Goal: Transaction & Acquisition: Purchase product/service

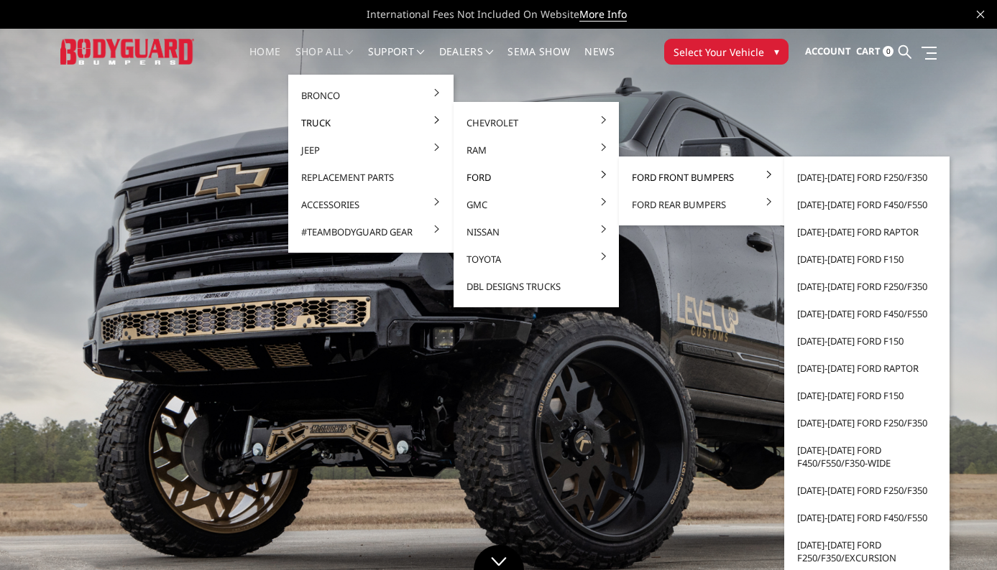
click at [651, 173] on link "Ford Front Bumpers" at bounding box center [701, 177] width 154 height 27
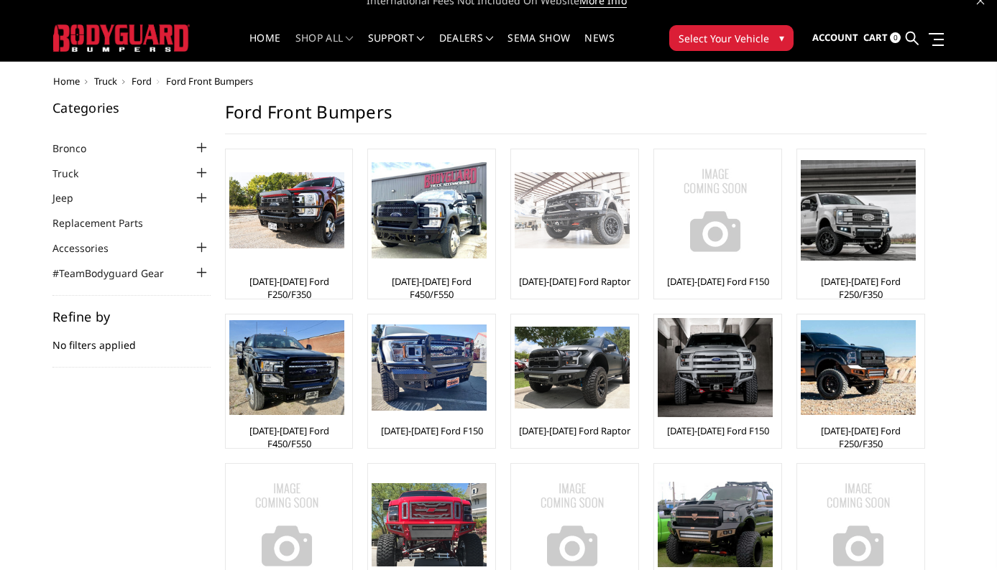
scroll to position [16, 0]
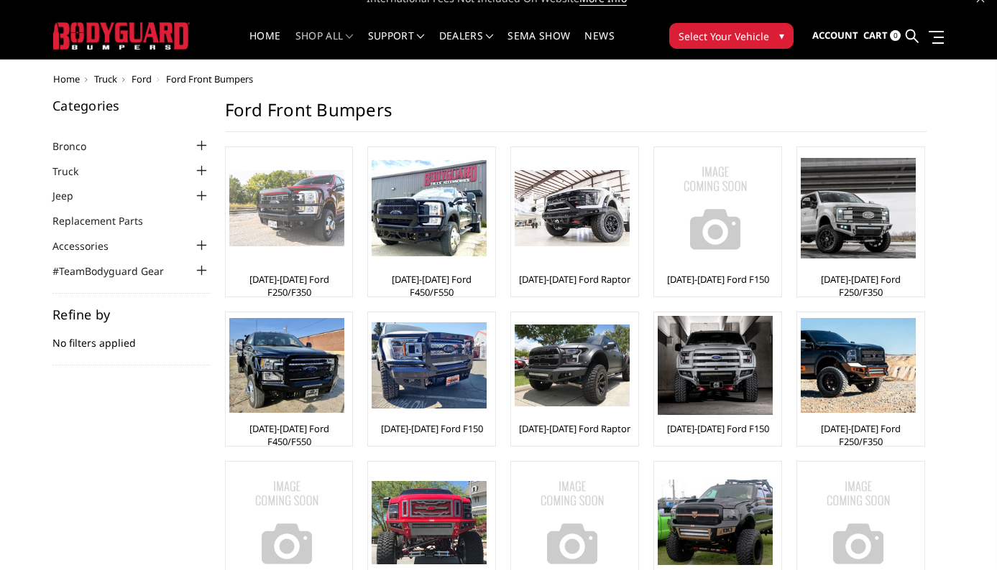
click at [295, 222] on img at bounding box center [286, 208] width 115 height 77
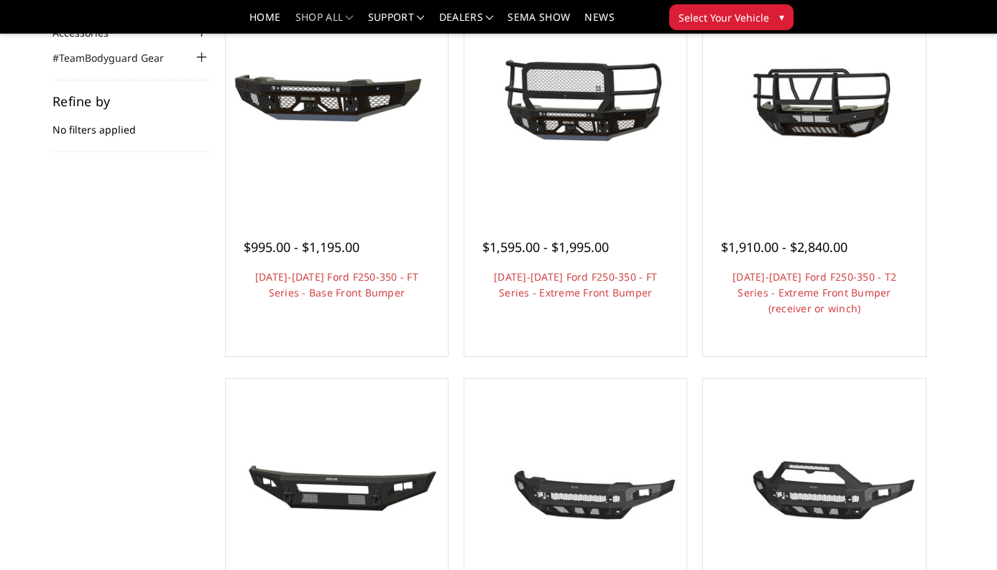
scroll to position [188, 0]
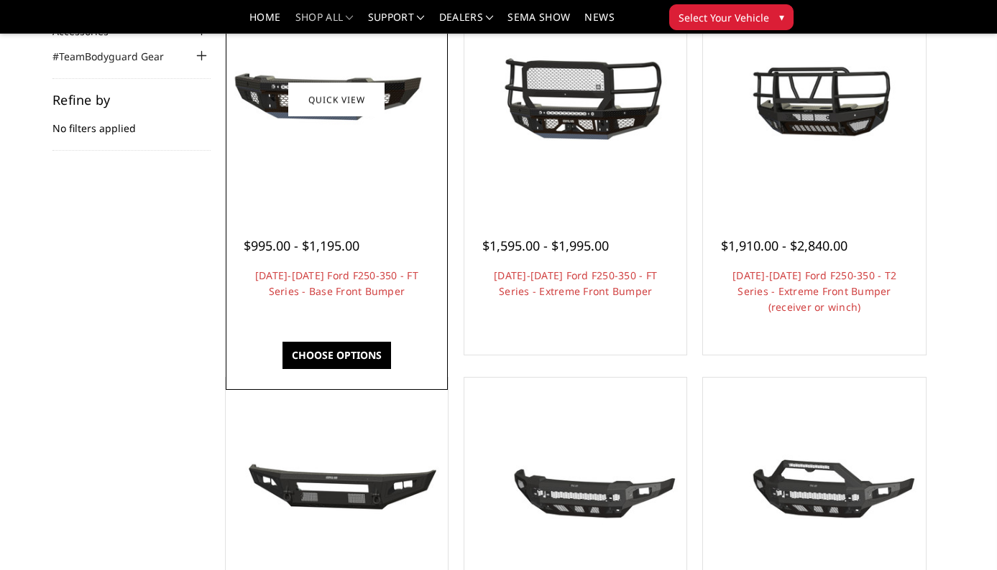
click at [290, 248] on span "$995.00 - $1,195.00" at bounding box center [302, 245] width 116 height 17
click at [332, 366] on link "Choose Options" at bounding box center [336, 355] width 108 height 27
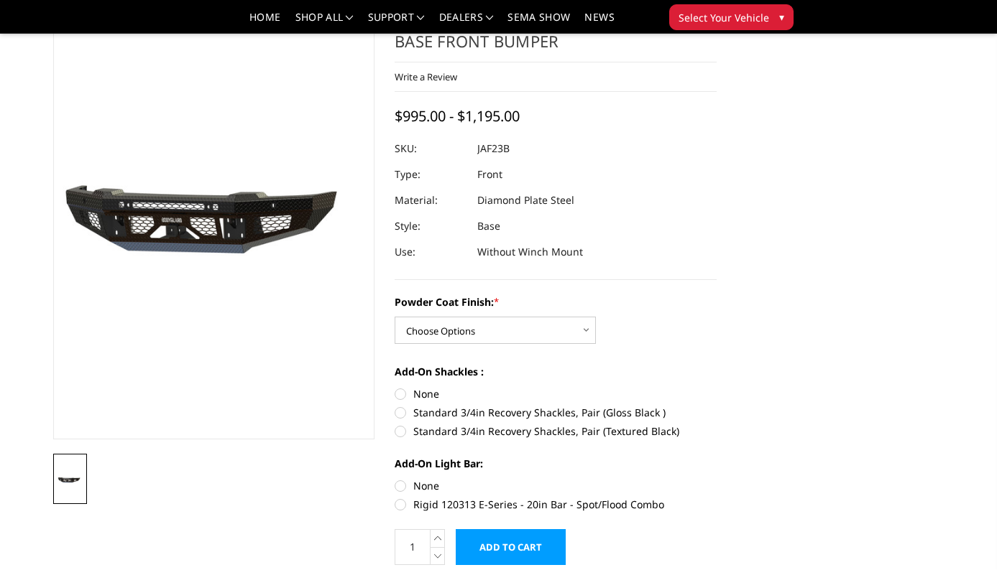
scroll to position [70, 0]
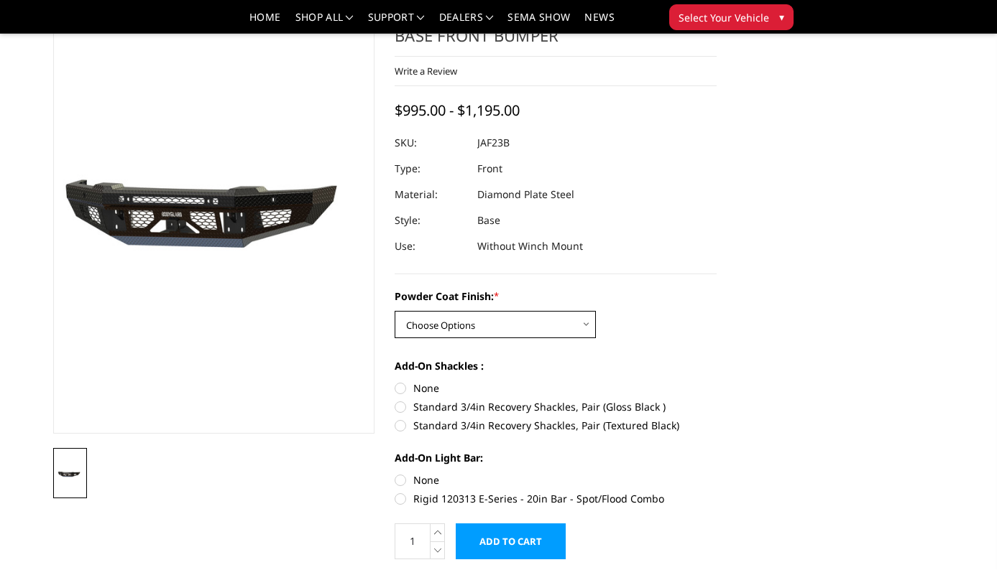
click at [455, 323] on select "Choose Options Bare Metal Gloss Black Powder Coat Textured Black Powder Coat" at bounding box center [494, 324] width 201 height 27
click at [445, 323] on select "Choose Options Bare Metal Gloss Black Powder Coat Textured Black Powder Coat" at bounding box center [494, 324] width 201 height 27
select select "3380"
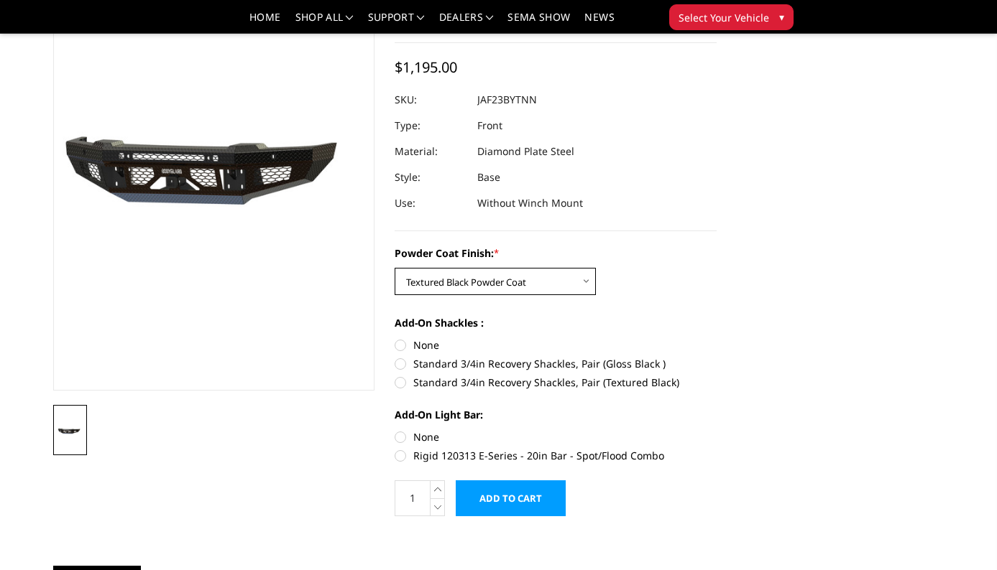
scroll to position [121, 0]
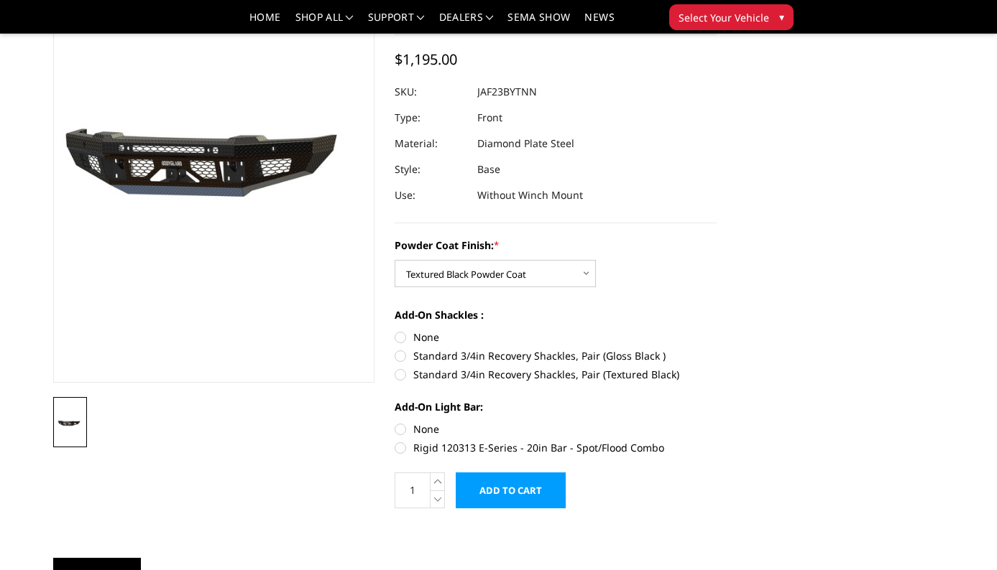
click at [403, 361] on label "Standard 3/4in Recovery Shackles, Pair (Gloss Black )" at bounding box center [555, 355] width 322 height 15
click at [716, 331] on input "Standard 3/4in Recovery Shackles, Pair (Gloss Black )" at bounding box center [716, 330] width 1 height 1
radio input "true"
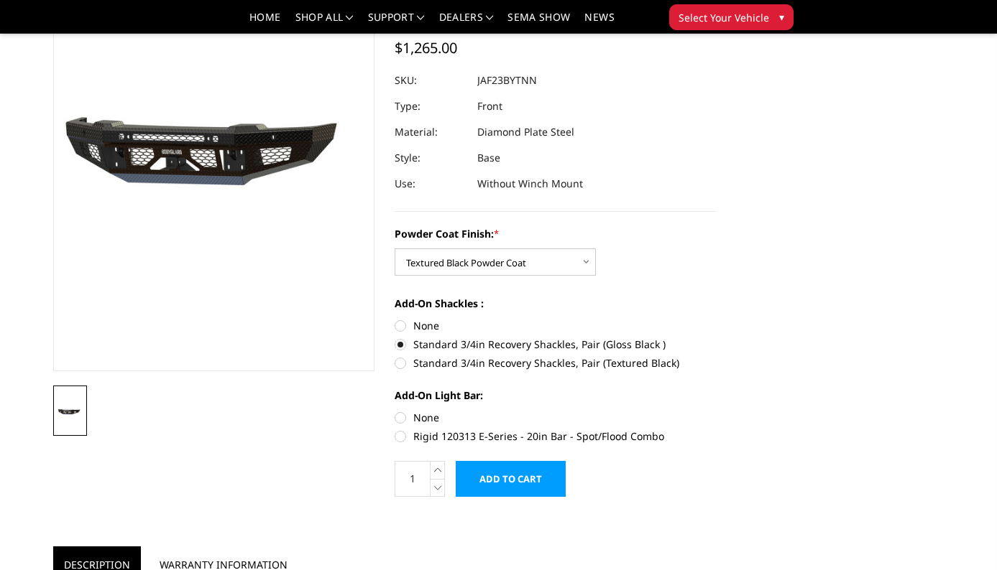
scroll to position [129, 0]
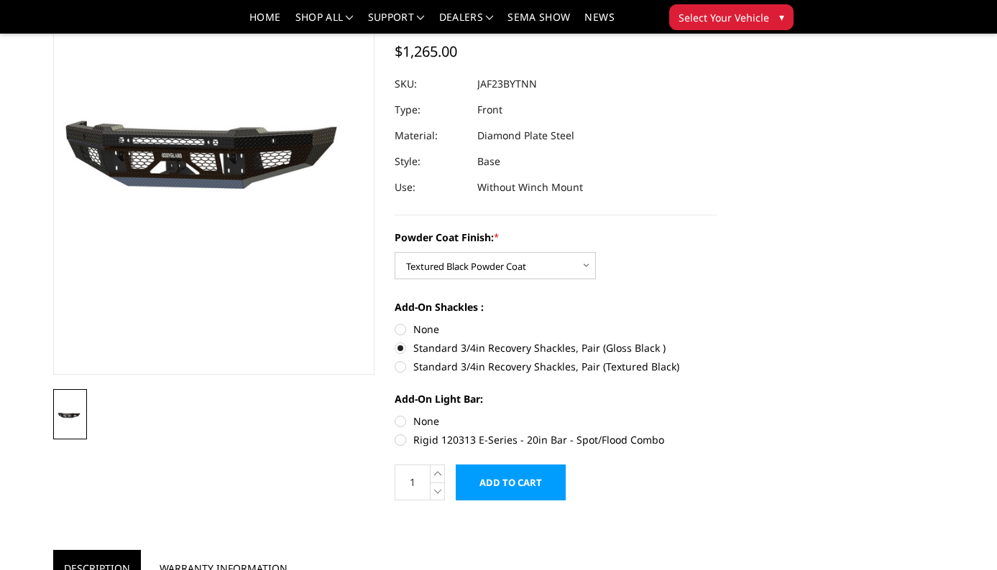
click at [402, 368] on label "Standard 3/4in Recovery Shackles, Pair (Textured Black)" at bounding box center [555, 366] width 322 height 15
click at [716, 341] on input "Standard 3/4in Recovery Shackles, Pair (Textured Black)" at bounding box center [716, 341] width 1 height 1
radio input "true"
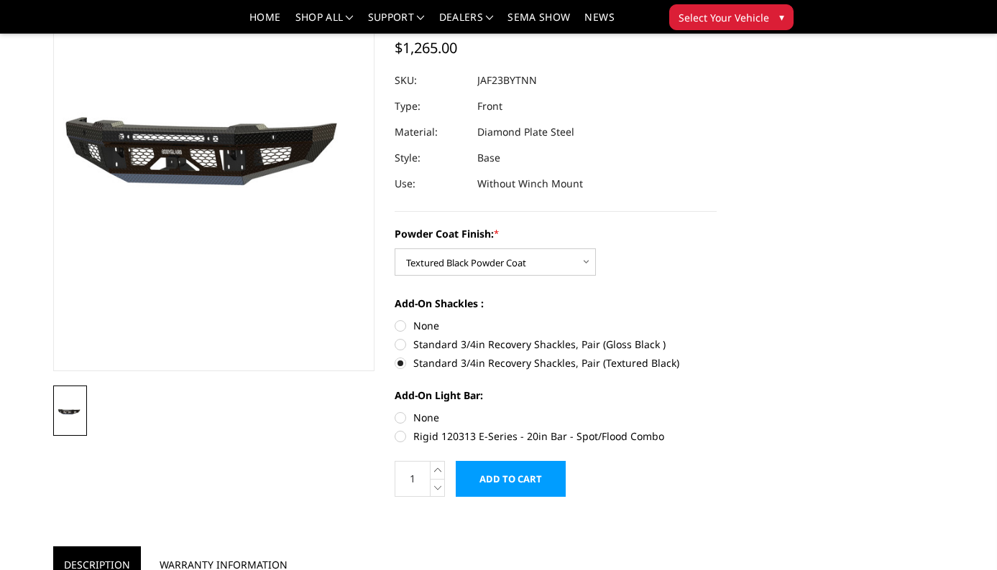
scroll to position [158, 0]
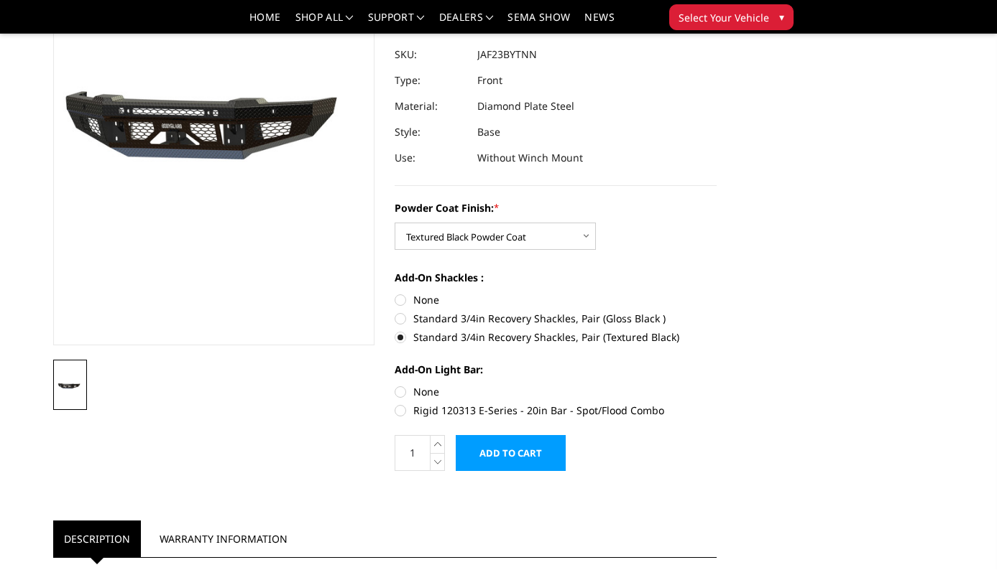
click at [400, 392] on label "None" at bounding box center [555, 391] width 322 height 15
click at [395, 385] on input "None" at bounding box center [394, 384] width 1 height 1
radio input "true"
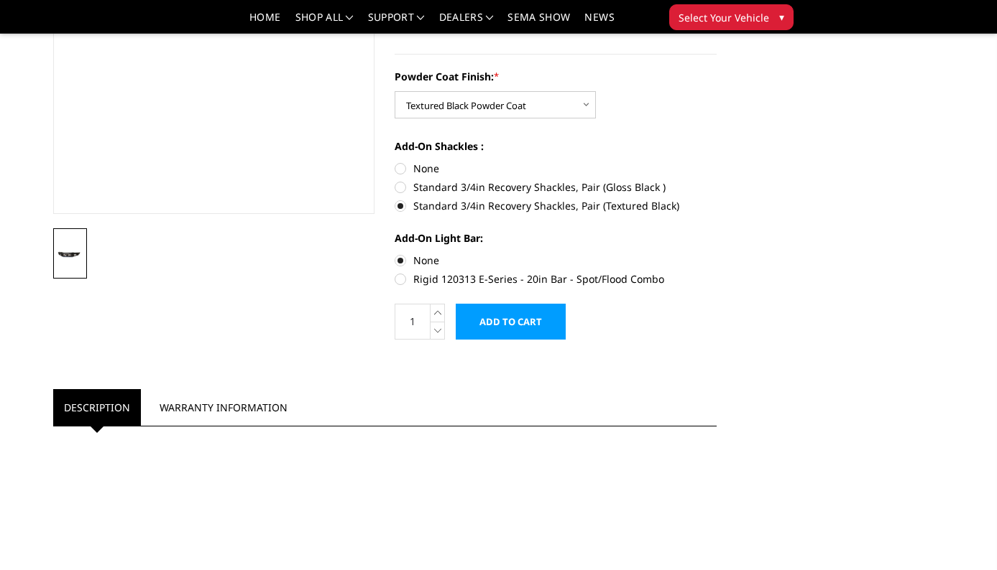
scroll to position [0, 0]
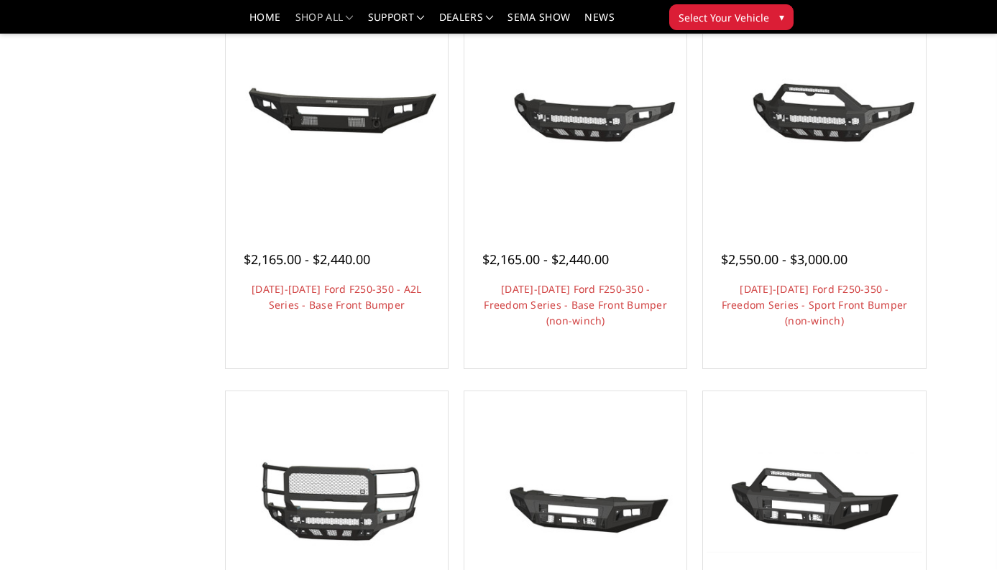
scroll to position [557, 0]
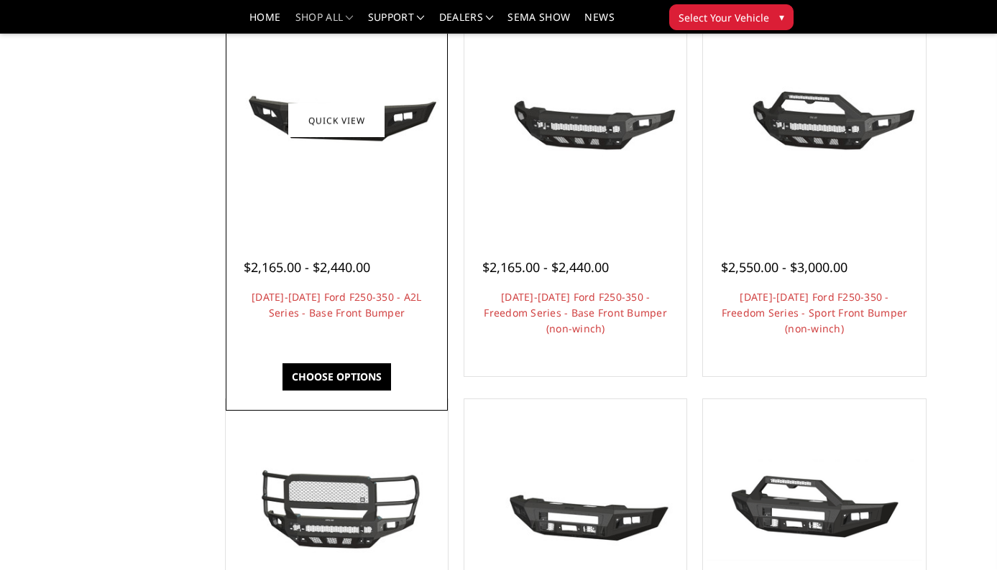
click at [314, 379] on link "Choose Options" at bounding box center [336, 377] width 108 height 27
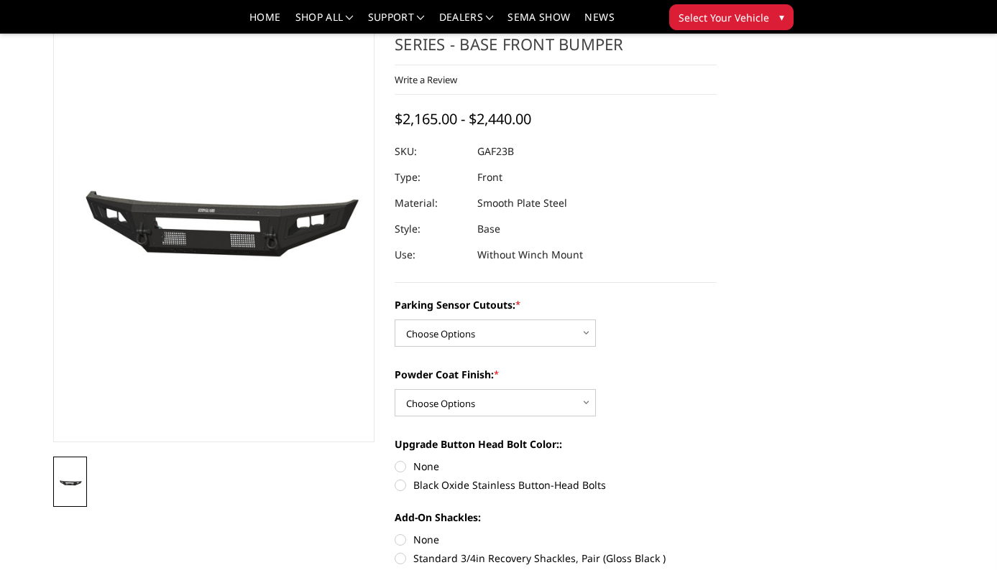
scroll to position [72, 0]
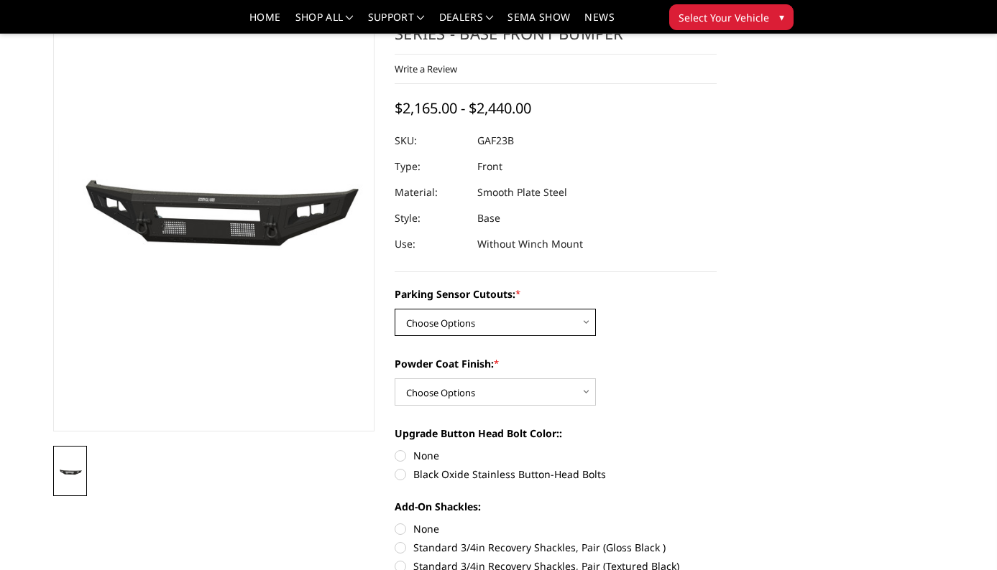
click at [433, 327] on select "Choose Options No - Without Parking Sensor Cutouts Yes - With Parking Sensor Cu…" at bounding box center [494, 322] width 201 height 27
select select "3470"
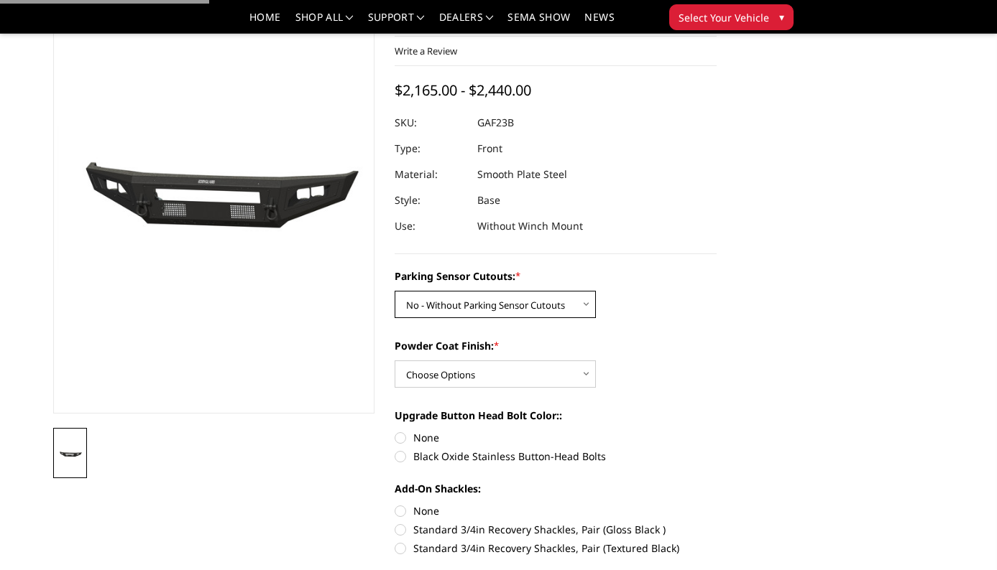
scroll to position [91, 0]
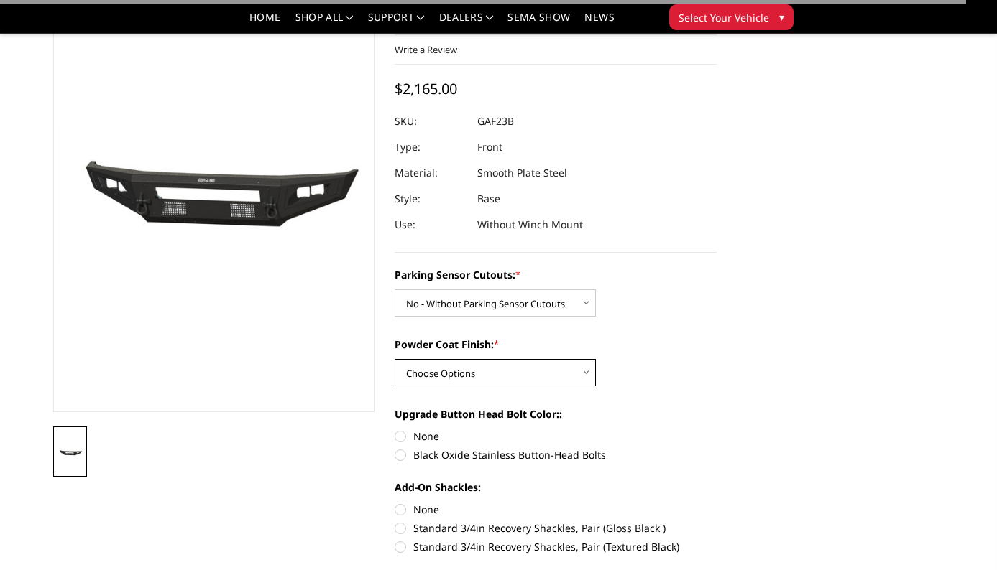
click at [425, 371] on select "Choose Options Bare Metal Textured Black Powder Coat" at bounding box center [494, 372] width 201 height 27
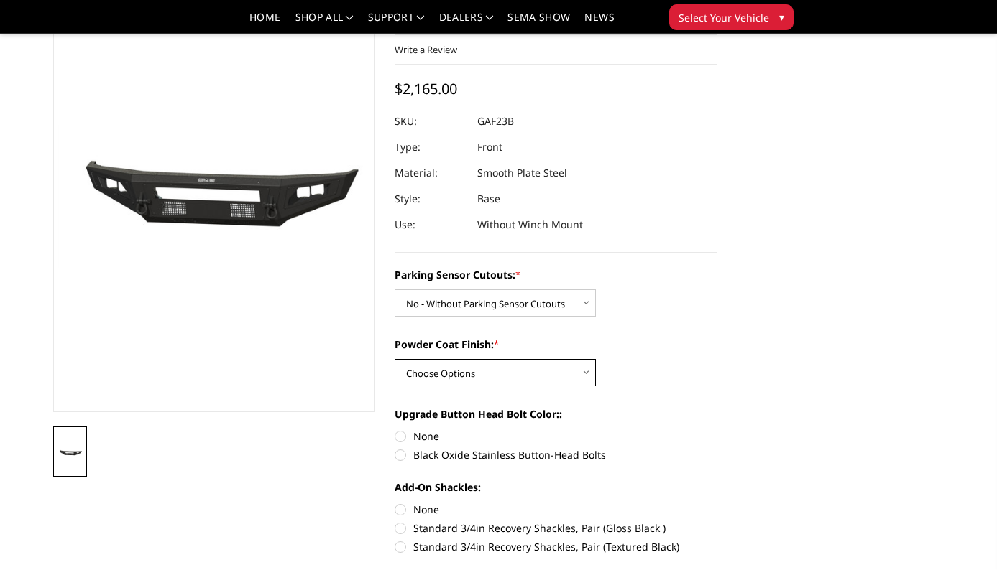
select select "3473"
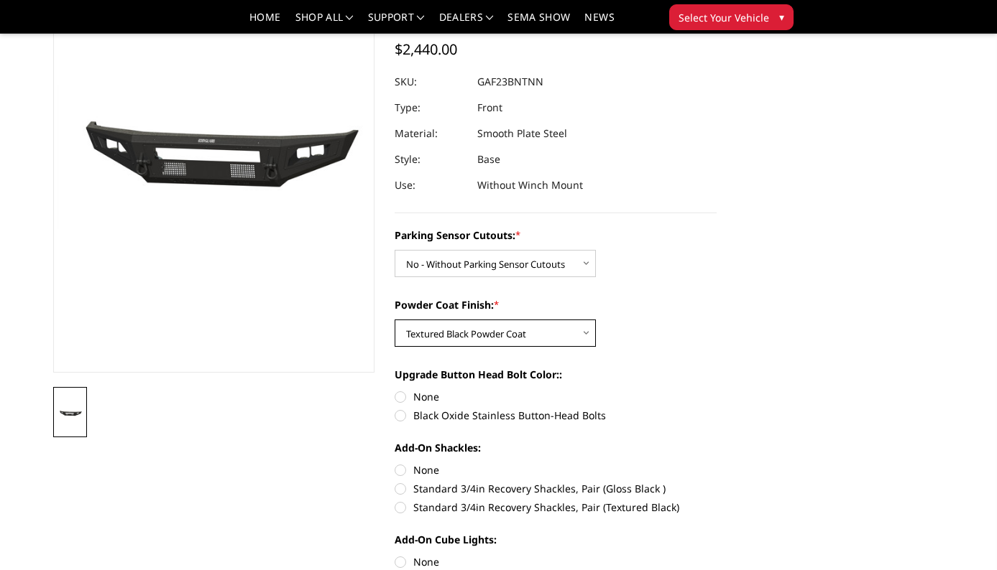
scroll to position [154, 0]
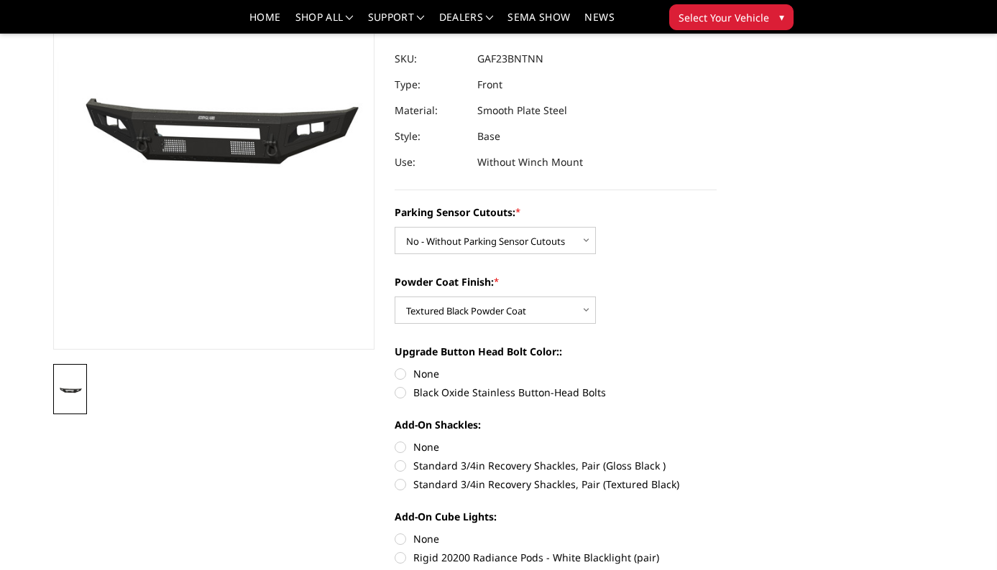
click at [419, 369] on label "None" at bounding box center [555, 373] width 322 height 15
click at [395, 367] on input "None" at bounding box center [394, 366] width 1 height 1
radio input "true"
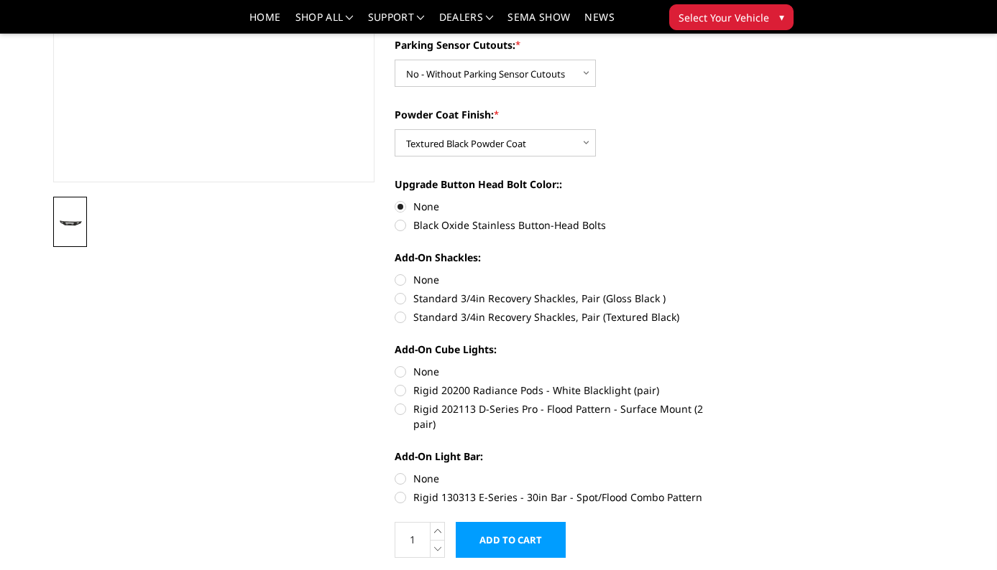
scroll to position [326, 0]
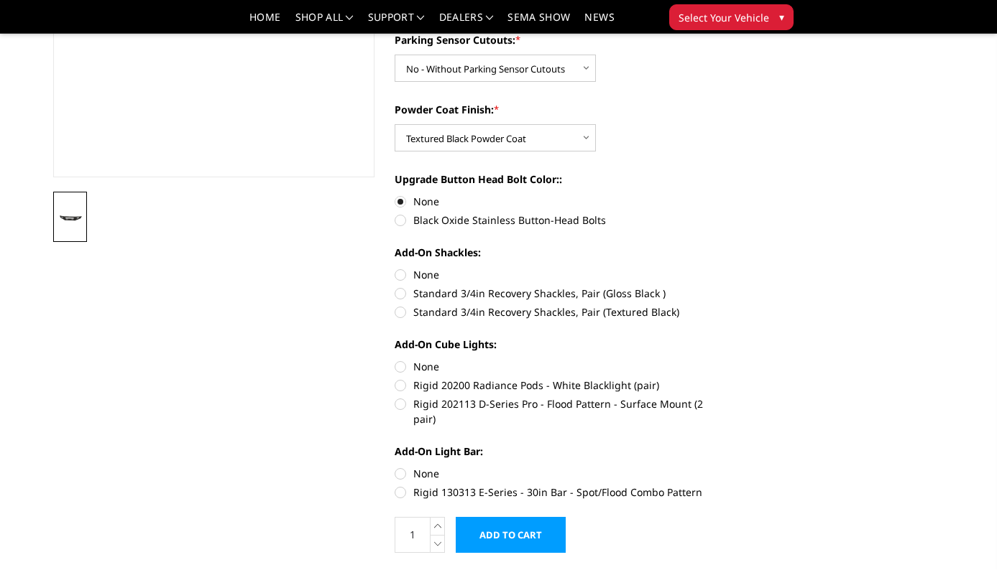
click at [403, 365] on label "None" at bounding box center [555, 366] width 322 height 15
click at [395, 360] on input "None" at bounding box center [394, 359] width 1 height 1
radio input "true"
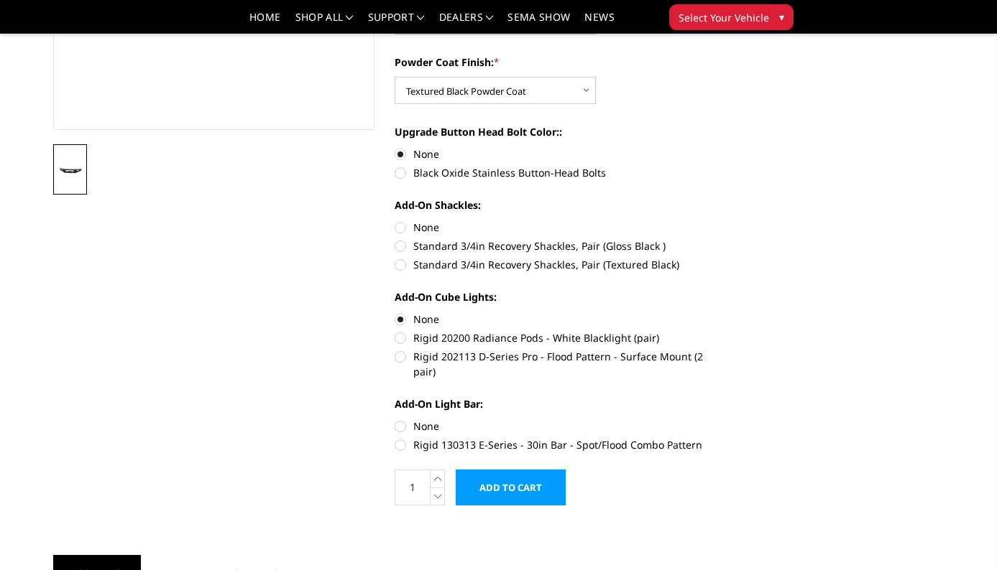
scroll to position [378, 0]
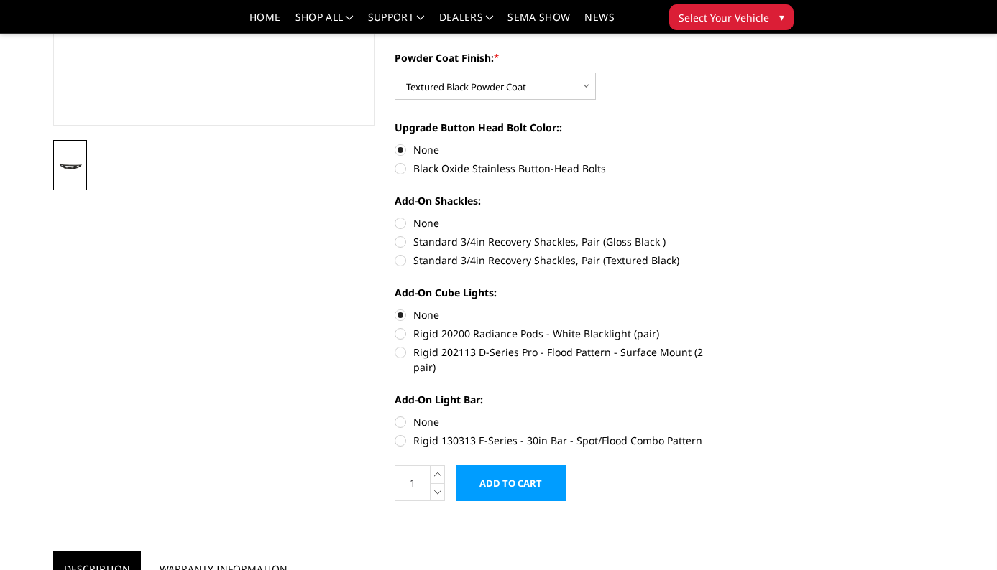
click at [402, 417] on label "None" at bounding box center [555, 422] width 322 height 15
click at [395, 415] on input "None" at bounding box center [394, 415] width 1 height 1
radio input "true"
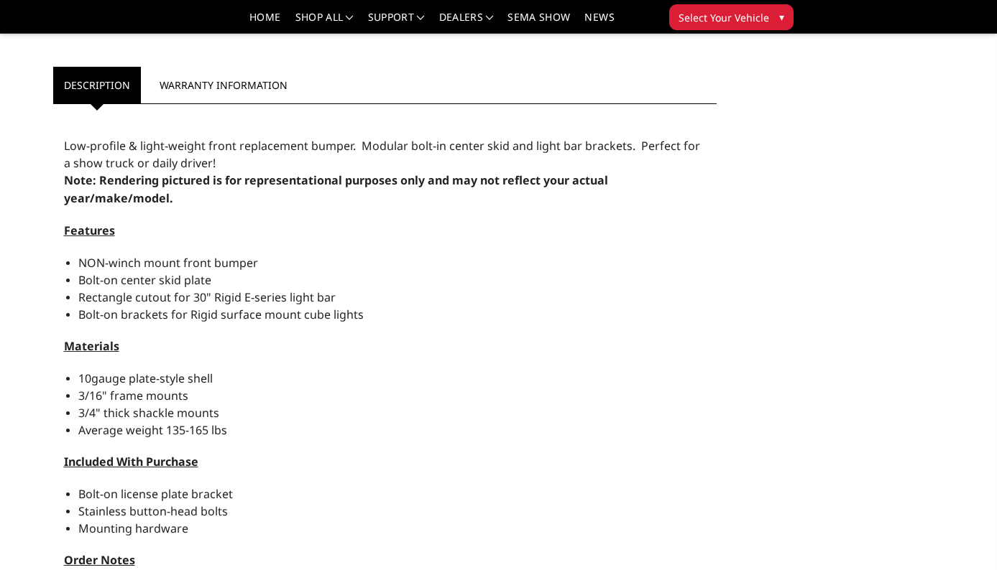
scroll to position [863, 0]
drag, startPoint x: 143, startPoint y: 282, endPoint x: 180, endPoint y: 290, distance: 37.6
click at [180, 290] on ul "NON-winch mount front bumper Bolt-on center skid plate Rectangle cutout for 30"…" at bounding box center [391, 288] width 627 height 69
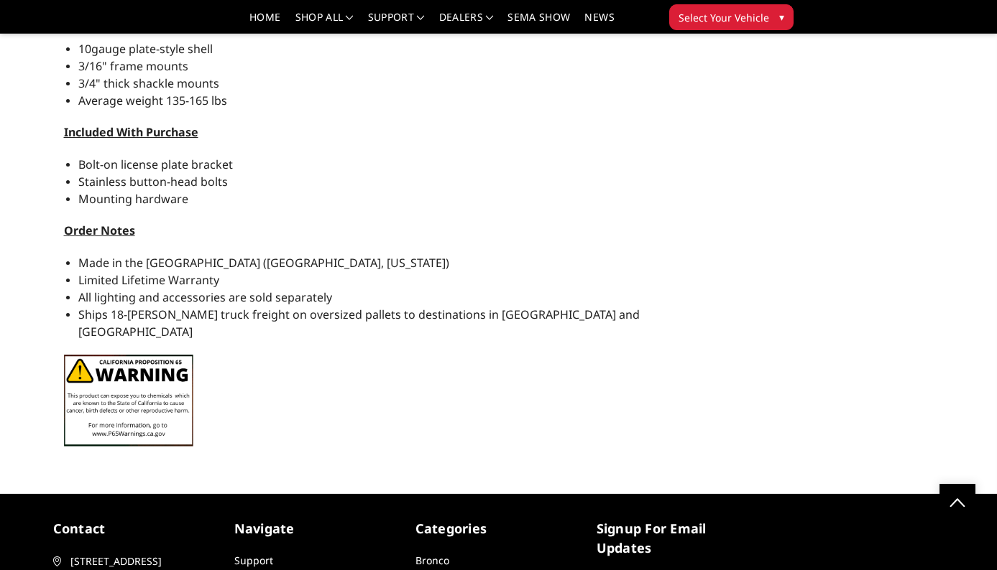
scroll to position [1216, 0]
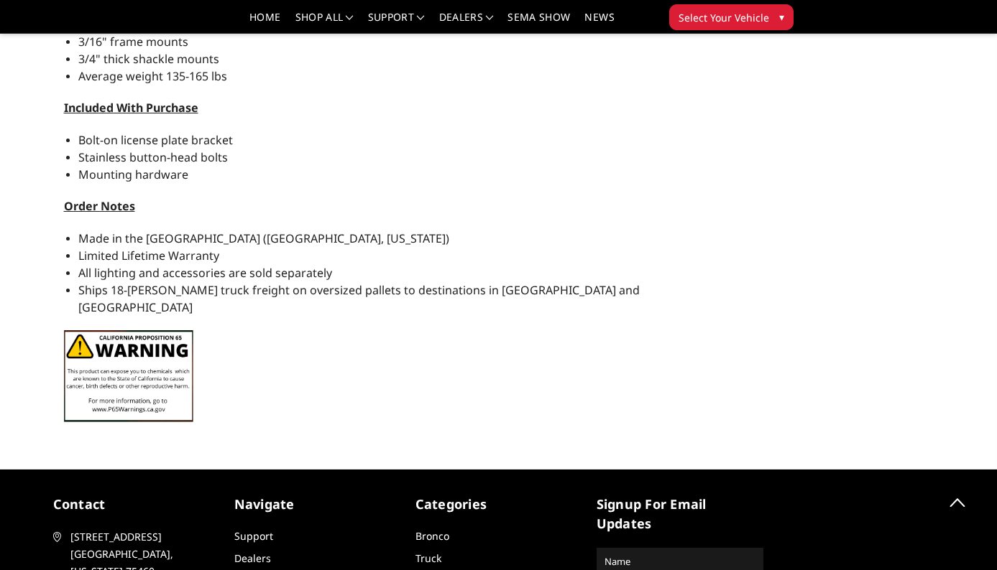
click at [138, 269] on span "All lighting and accessories are sold separately" at bounding box center [205, 273] width 254 height 16
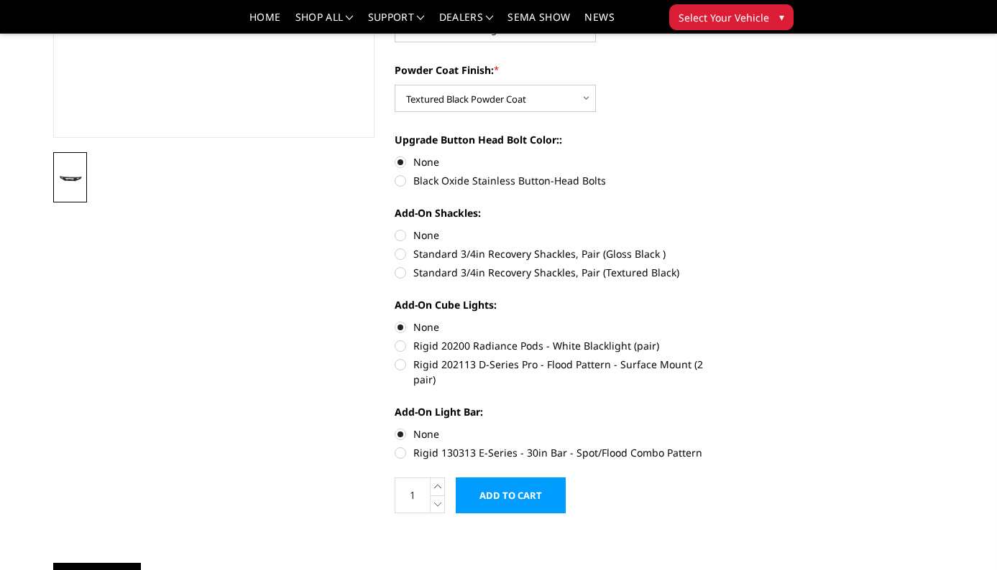
scroll to position [366, 0]
click at [402, 327] on label "None" at bounding box center [555, 326] width 322 height 15
click at [395, 320] on input "None" at bounding box center [394, 319] width 1 height 1
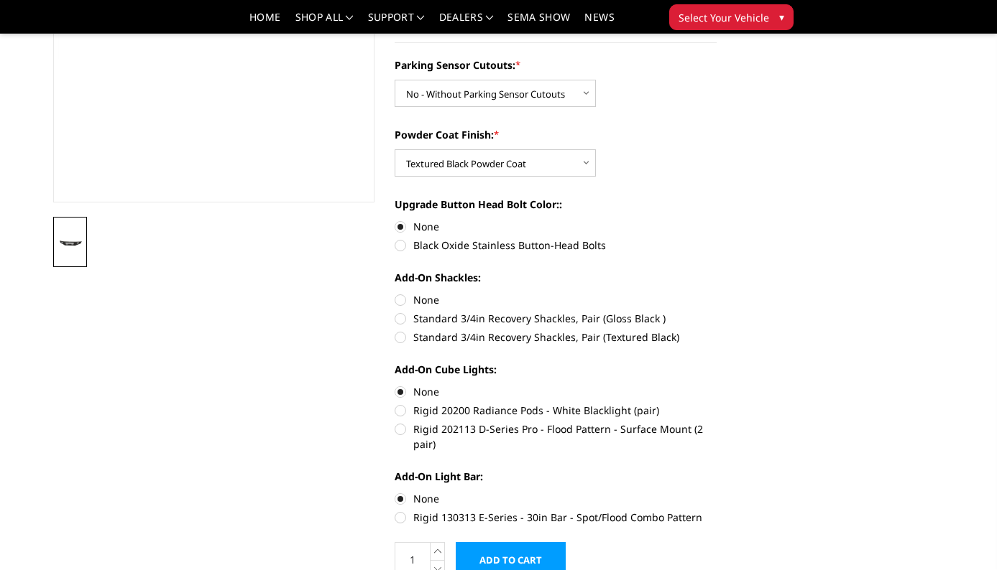
scroll to position [302, 0]
click at [401, 317] on label "Standard 3/4in Recovery Shackles, Pair (Gloss Black )" at bounding box center [555, 317] width 322 height 15
click at [716, 292] on input "Standard 3/4in Recovery Shackles, Pair (Gloss Black )" at bounding box center [716, 292] width 1 height 1
radio input "true"
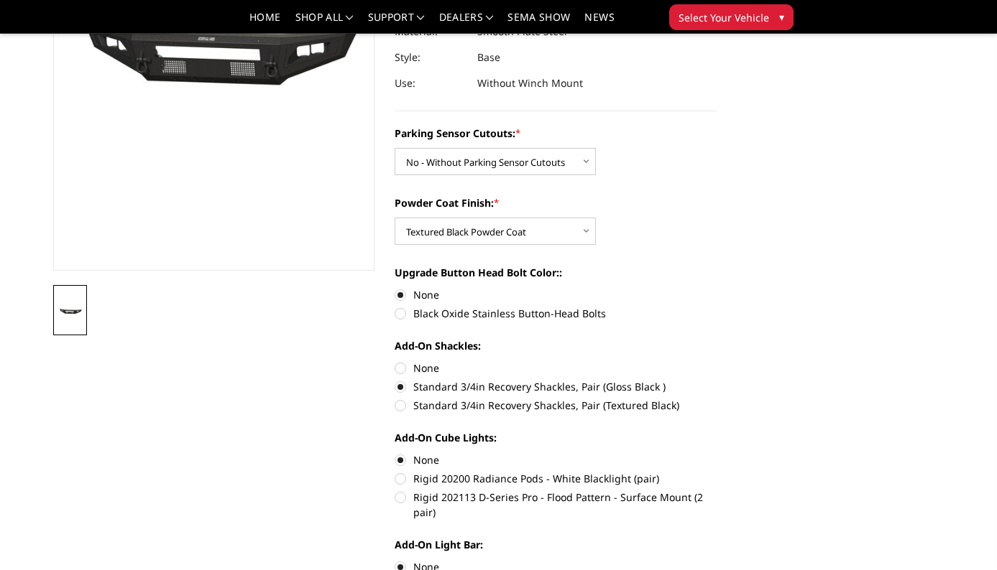
scroll to position [239, 0]
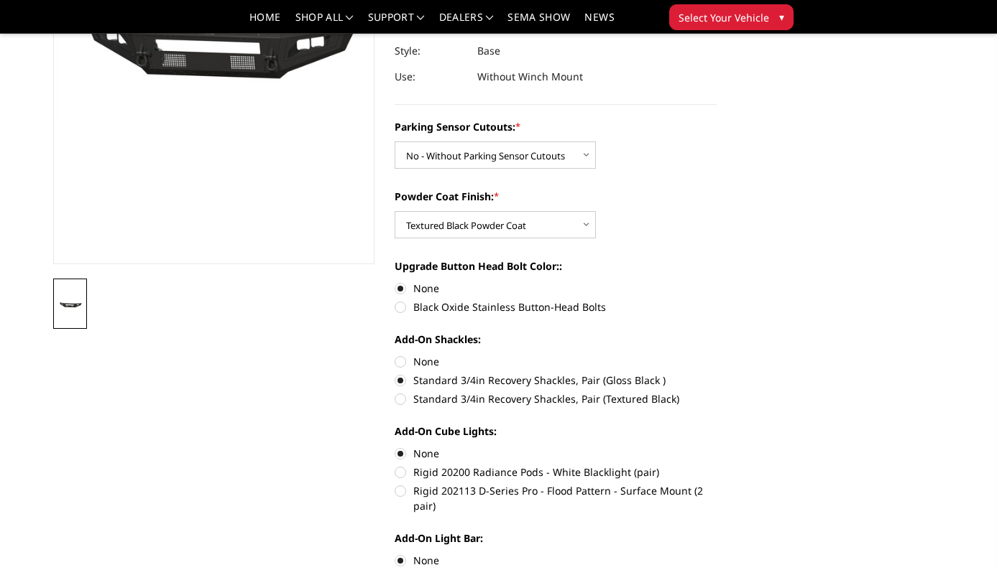
click at [401, 397] on label "Standard 3/4in Recovery Shackles, Pair (Textured Black)" at bounding box center [555, 399] width 322 height 15
click at [716, 374] on input "Standard 3/4in Recovery Shackles, Pair (Textured Black)" at bounding box center [716, 373] width 1 height 1
radio input "true"
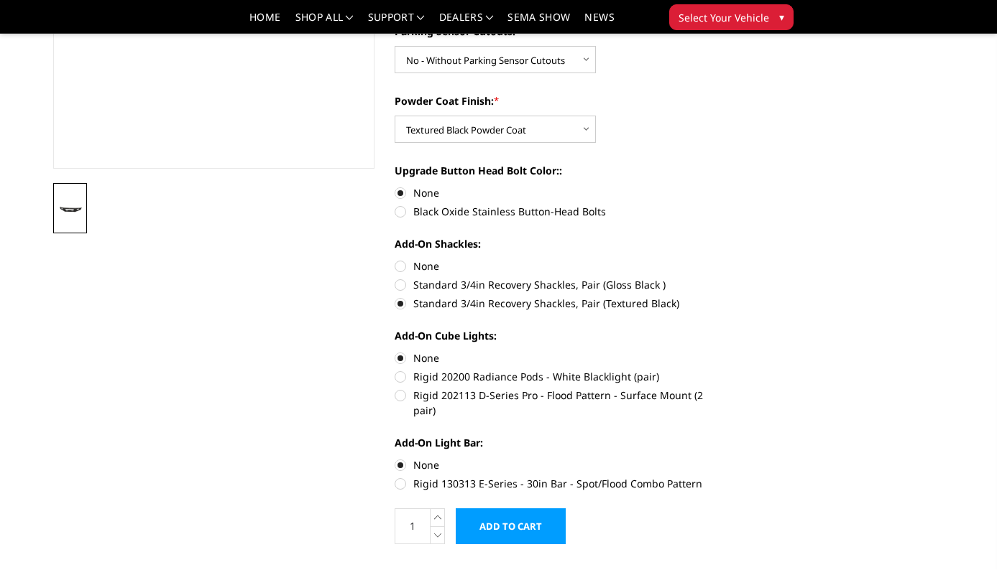
scroll to position [340, 0]
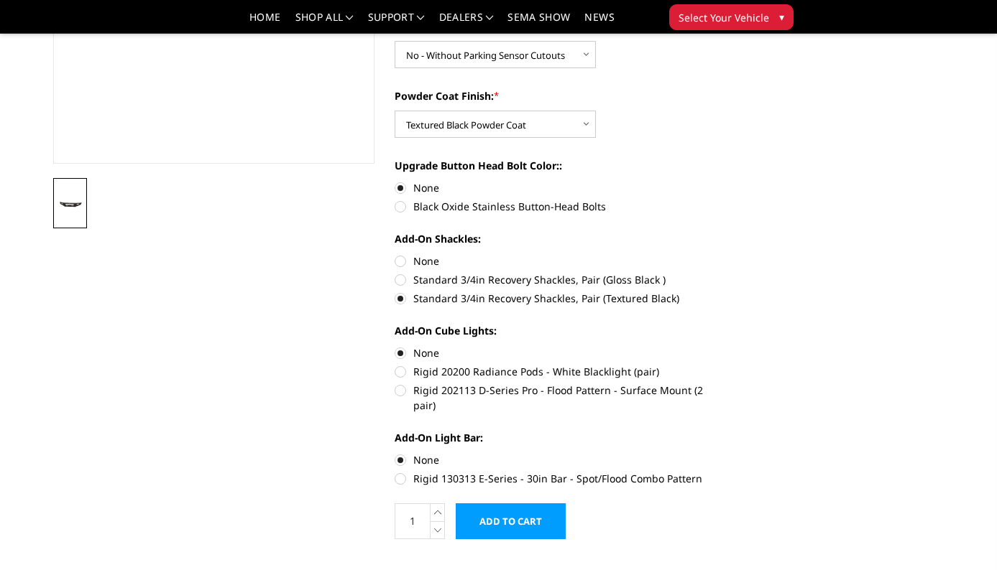
click at [402, 371] on label "Rigid 20200 Radiance Pods - White Blacklight (pair)" at bounding box center [555, 371] width 322 height 15
click at [716, 346] on input "Rigid 20200 Radiance Pods - White Blacklight (pair)" at bounding box center [716, 346] width 1 height 1
radio input "true"
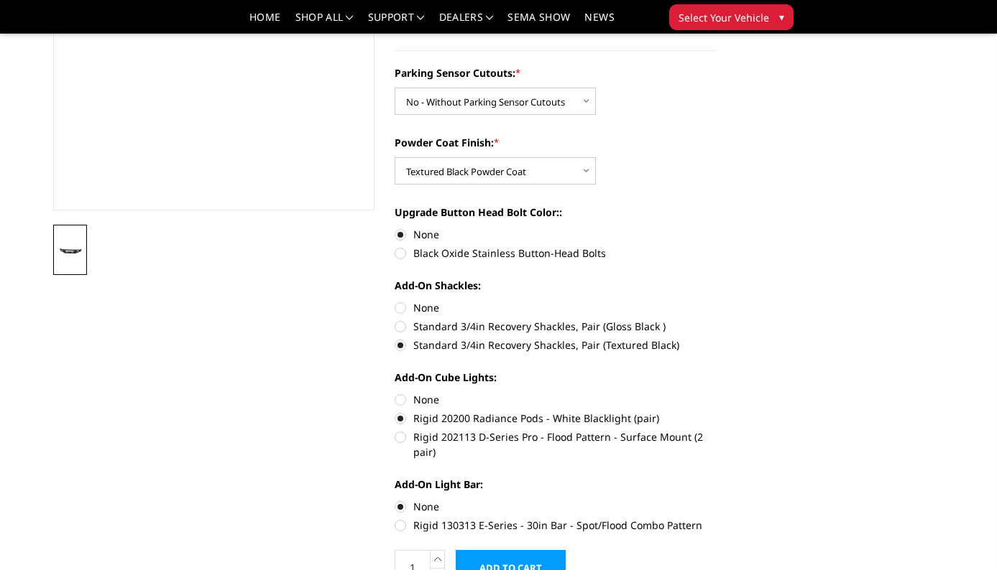
scroll to position [310, 0]
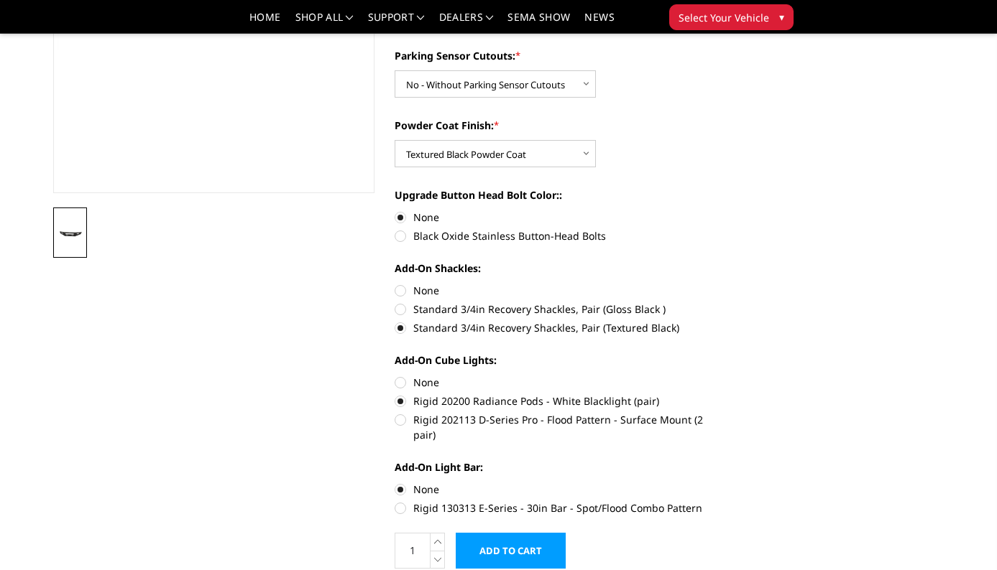
click at [402, 417] on label "Rigid 202113 D-Series Pro - Flood Pattern - Surface Mount (2 pair)" at bounding box center [555, 427] width 322 height 30
click at [716, 394] on input "Rigid 202113 D-Series Pro - Flood Pattern - Surface Mount (2 pair)" at bounding box center [716, 394] width 1 height 1
radio input "true"
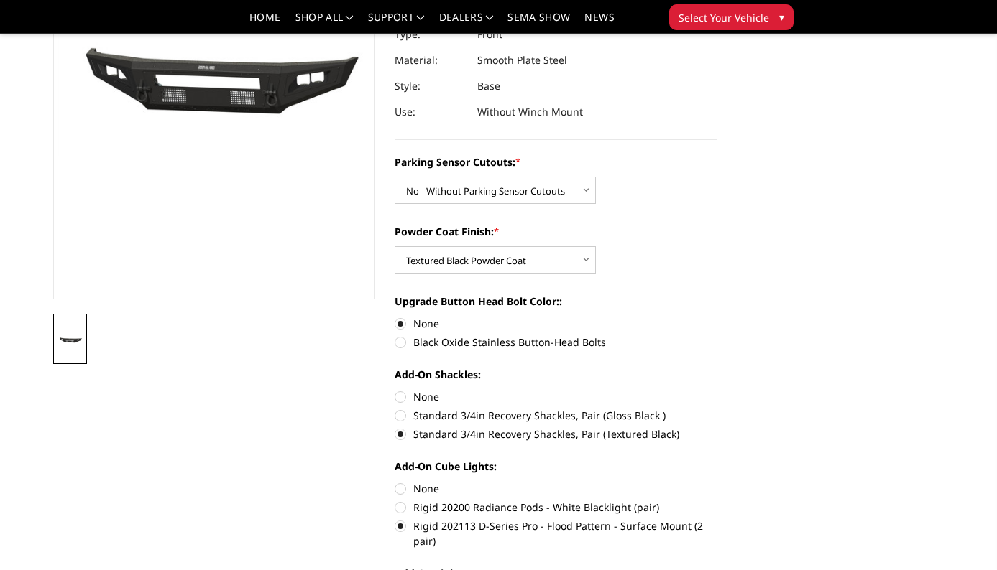
scroll to position [384, 0]
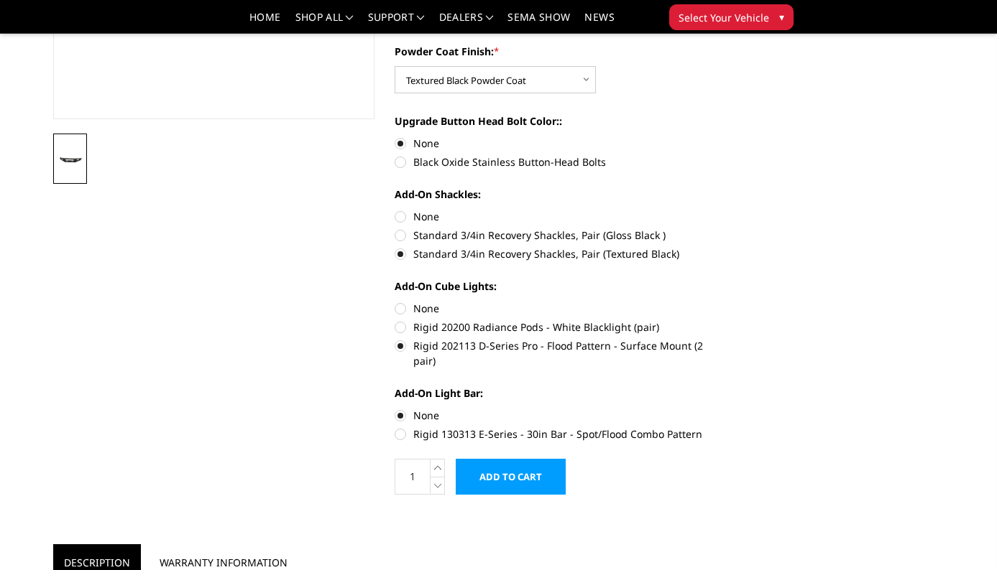
click at [400, 325] on label "Rigid 20200 Radiance Pods - White Blacklight (pair)" at bounding box center [555, 327] width 322 height 15
click at [716, 302] on input "Rigid 20200 Radiance Pods - White Blacklight (pair)" at bounding box center [716, 301] width 1 height 1
radio input "true"
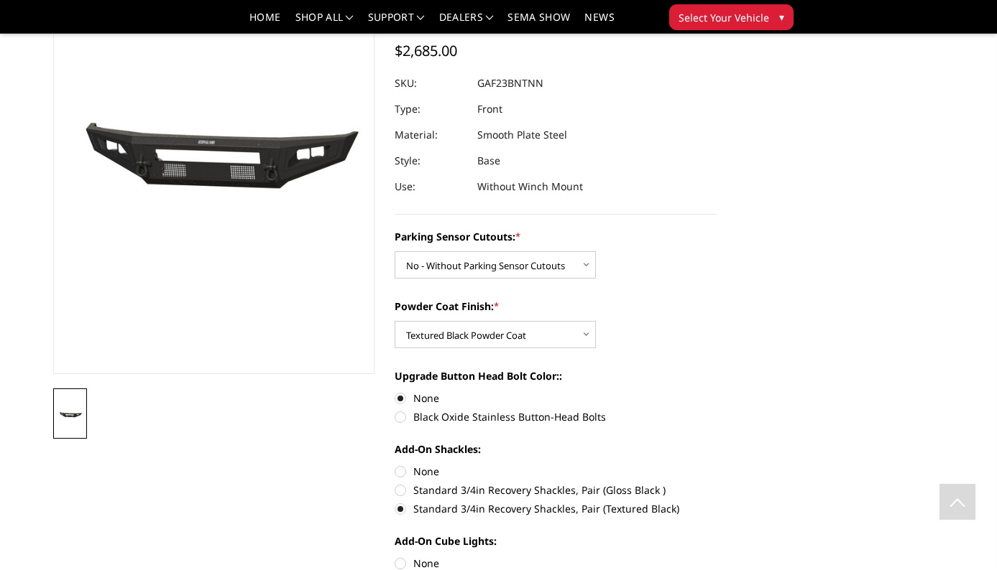
scroll to position [0, 0]
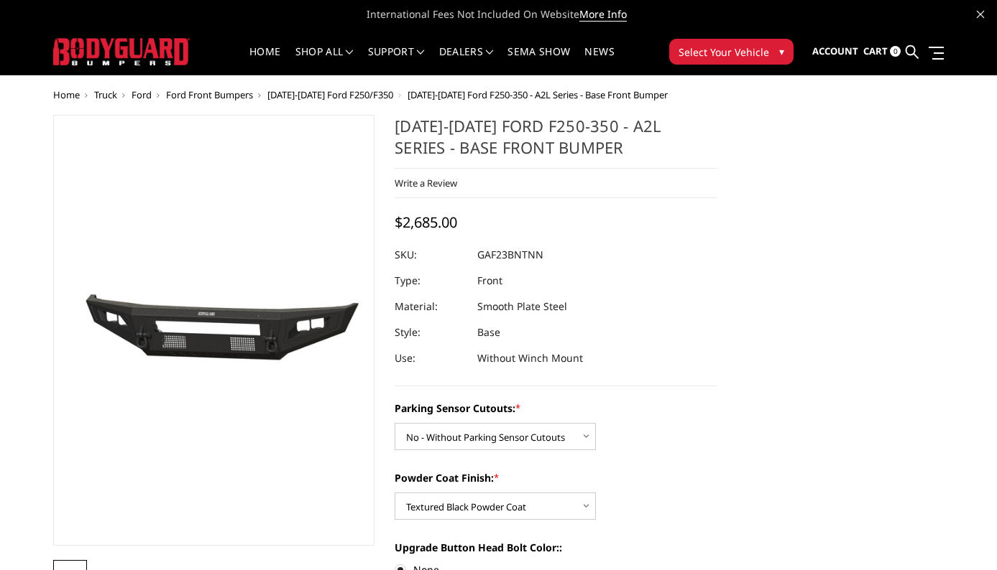
click at [726, 48] on span "Select Your Vehicle" at bounding box center [723, 52] width 91 height 15
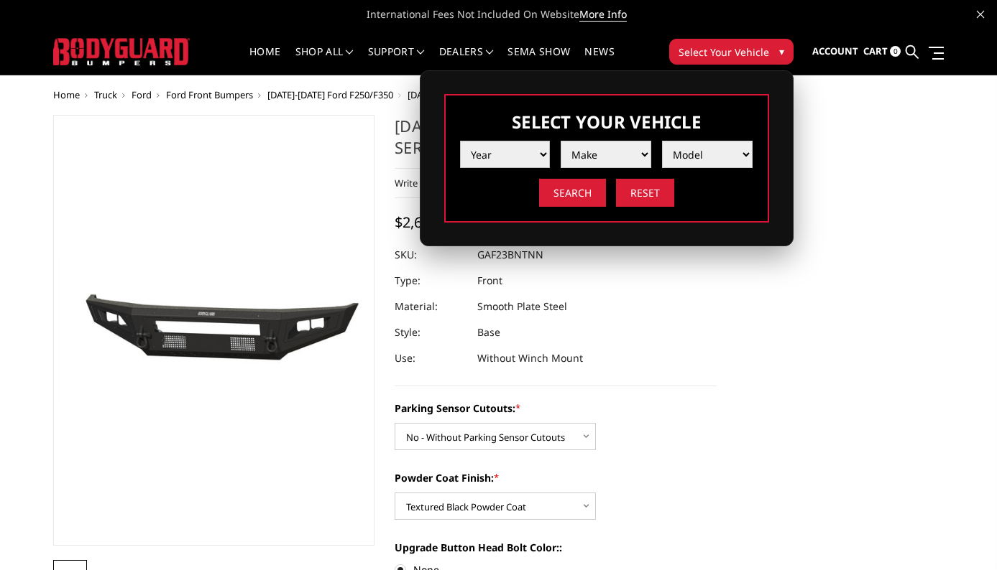
click at [507, 162] on select "Year 2025 2024 2023 2022 2021 2020 2019 2018 2017 2016 2015 2014 2013 2012 2011…" at bounding box center [505, 154] width 91 height 27
select select "yr_2024"
click at [585, 147] on span at bounding box center [605, 155] width 91 height 22
click at [620, 152] on select "Make Chevrolet Ford GMC Ram Toyota" at bounding box center [605, 154] width 91 height 27
select select "mk_ford"
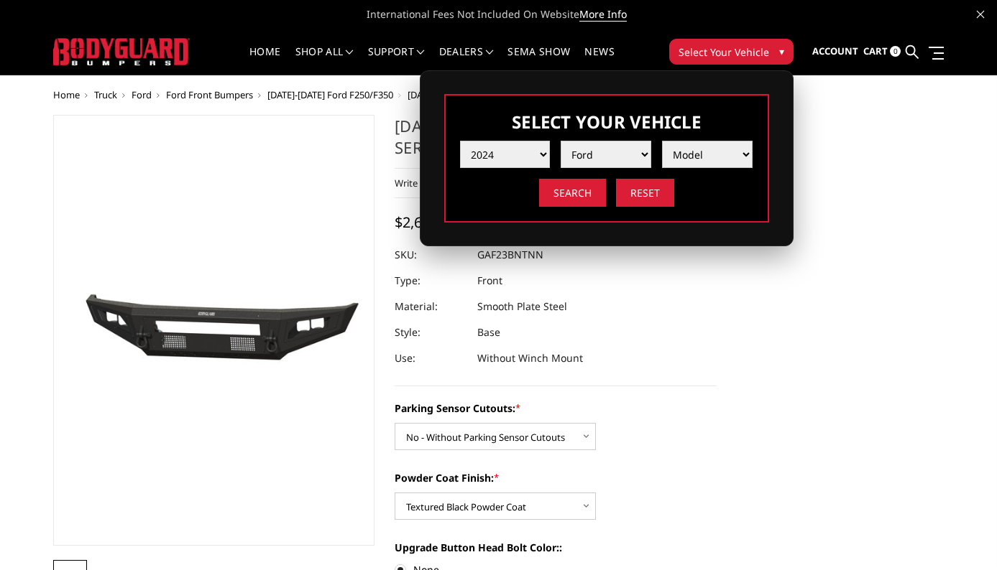
click at [701, 161] on select "Model F150 F150 Raptor F250 / F350 F450 F550" at bounding box center [707, 154] width 91 height 27
select select "md_f250-f350"
click at [565, 191] on input "Search" at bounding box center [572, 193] width 67 height 28
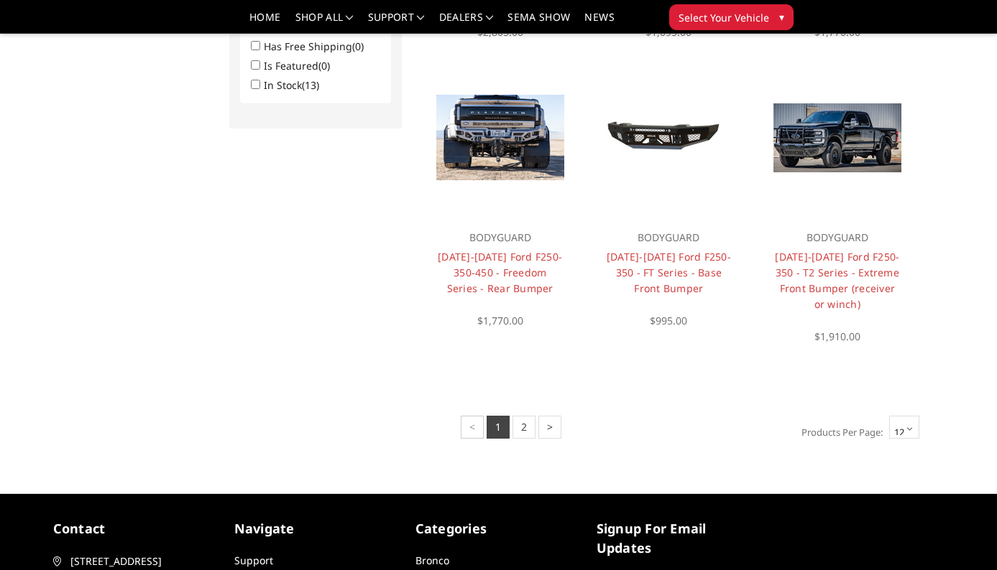
scroll to position [1010, 0]
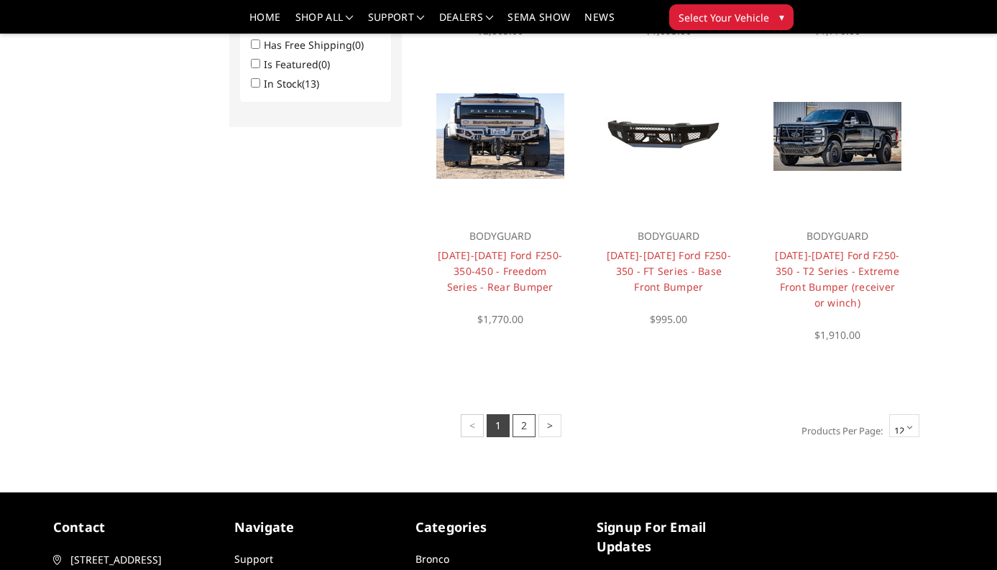
click at [520, 422] on link "2" at bounding box center [523, 426] width 23 height 23
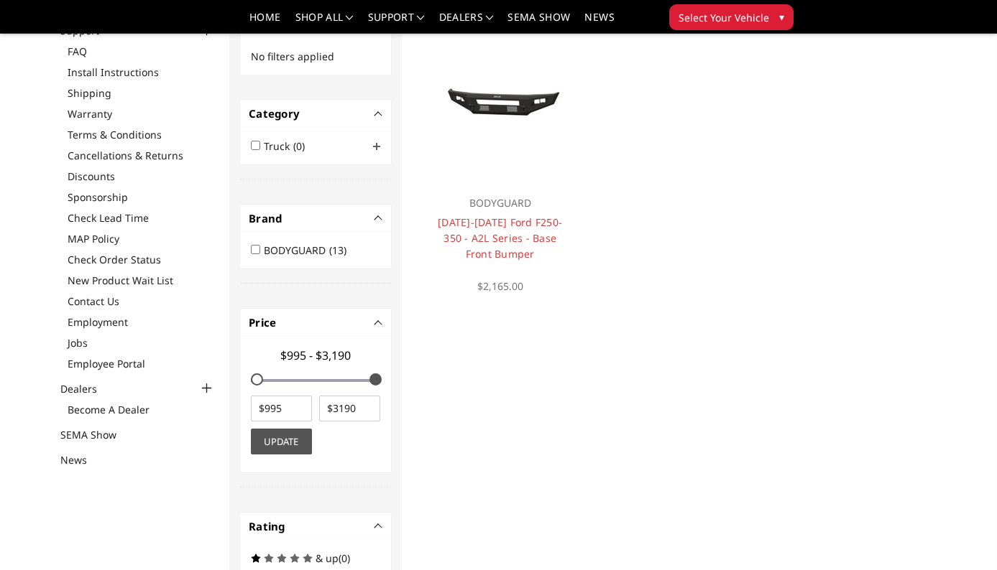
scroll to position [134, 0]
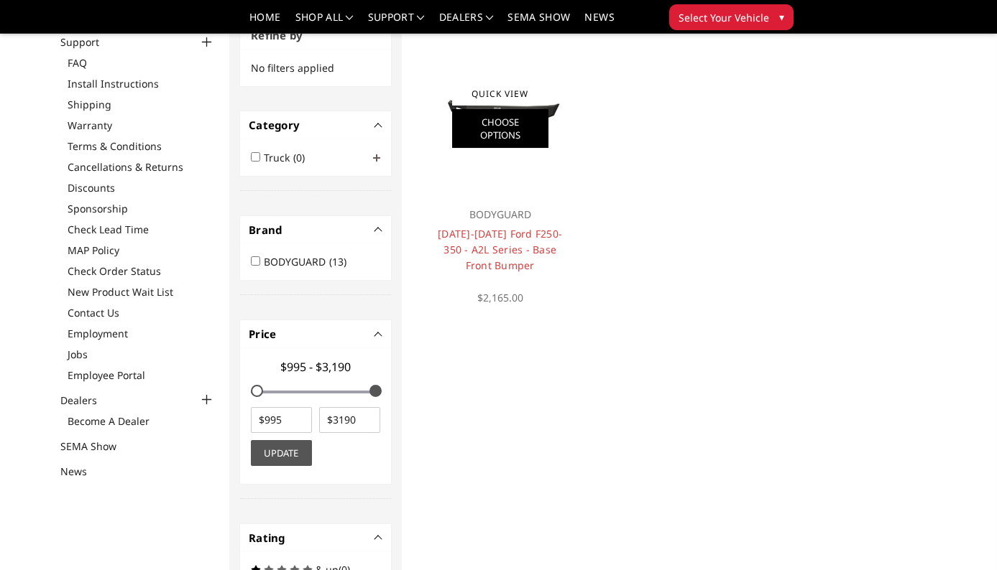
click at [495, 124] on link "Choose Options" at bounding box center [500, 128] width 96 height 39
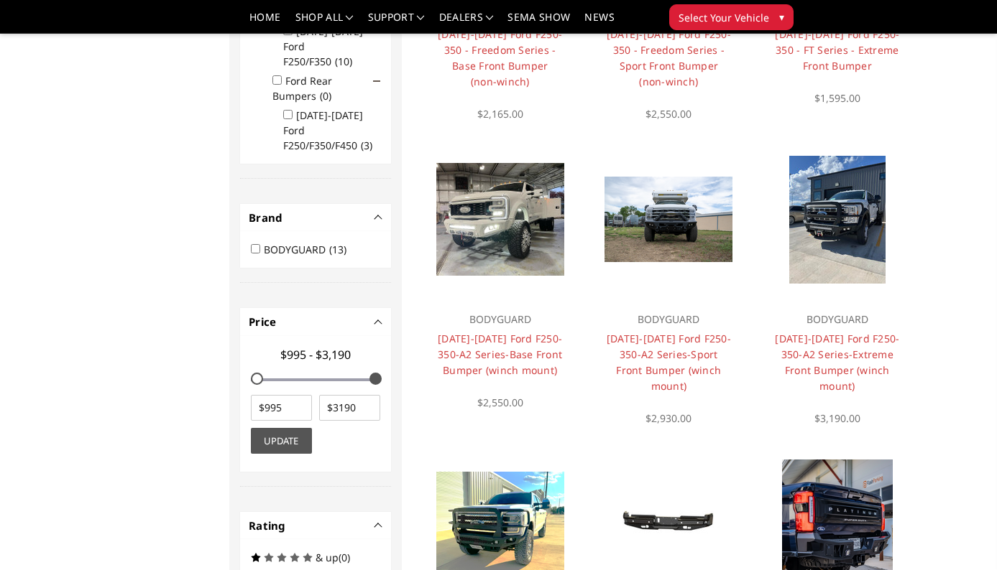
scroll to position [337, 0]
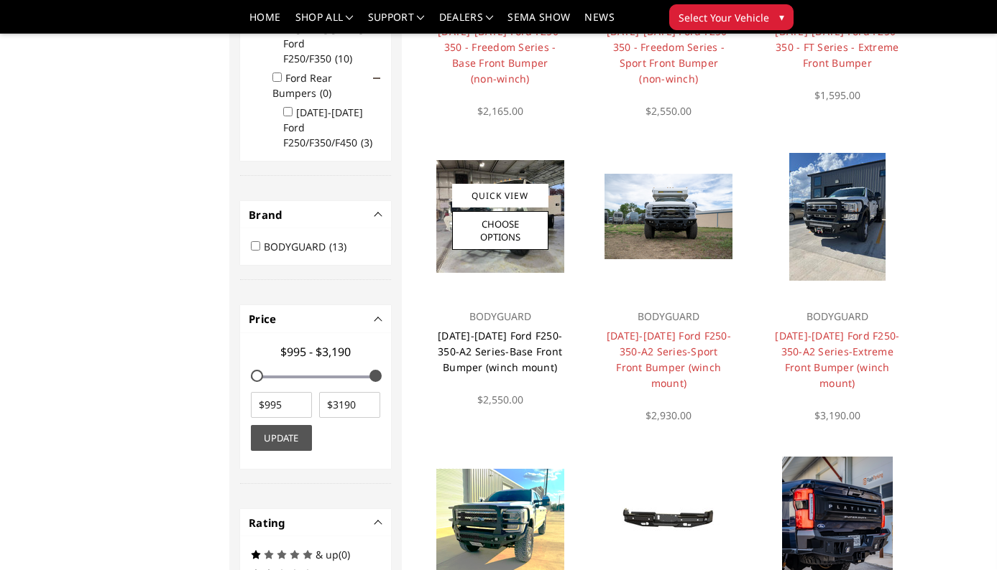
click at [514, 354] on link "[DATE]-[DATE] Ford F250-350-A2 Series-Base Front Bumper (winch mount)" at bounding box center [500, 351] width 124 height 45
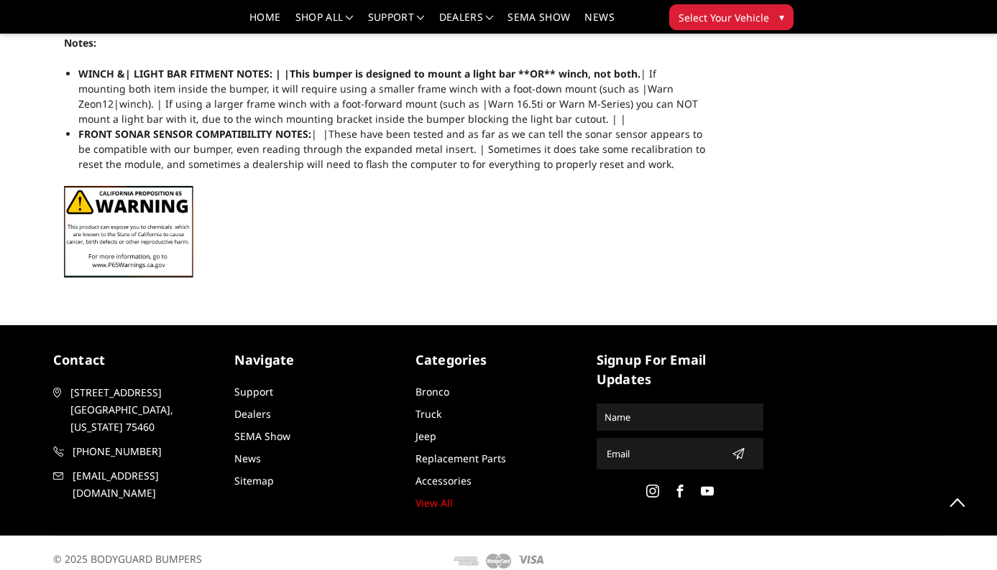
scroll to position [1427, 0]
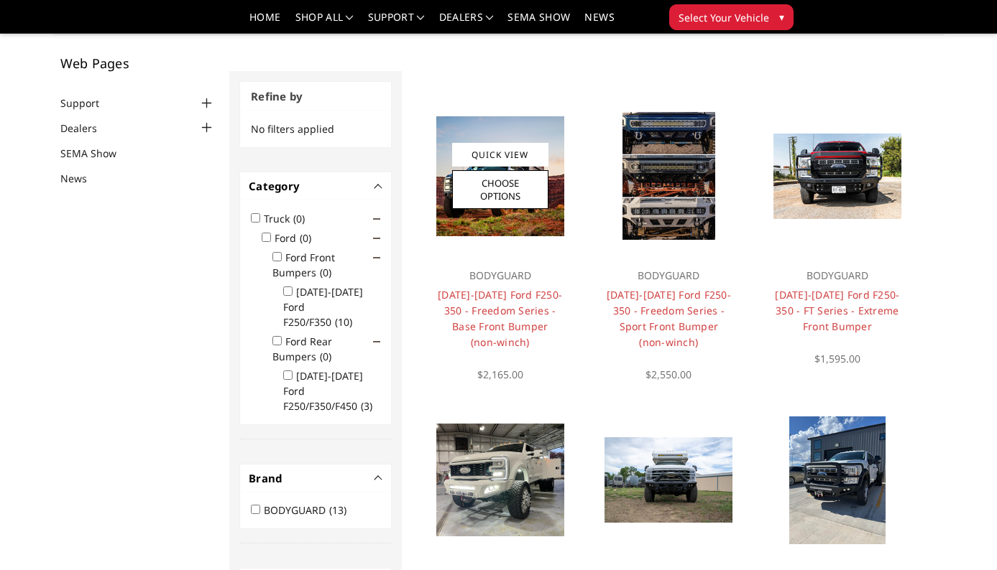
scroll to position [43, 0]
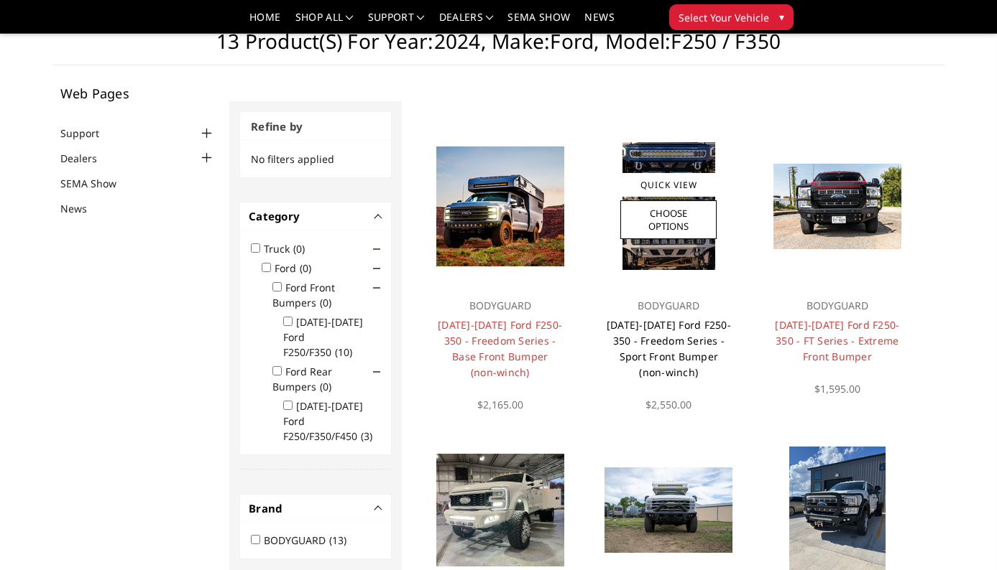
click at [669, 341] on link "[DATE]-[DATE] Ford F250-350 - Freedom Series - Sport Front Bumper (non-winch)" at bounding box center [668, 348] width 124 height 61
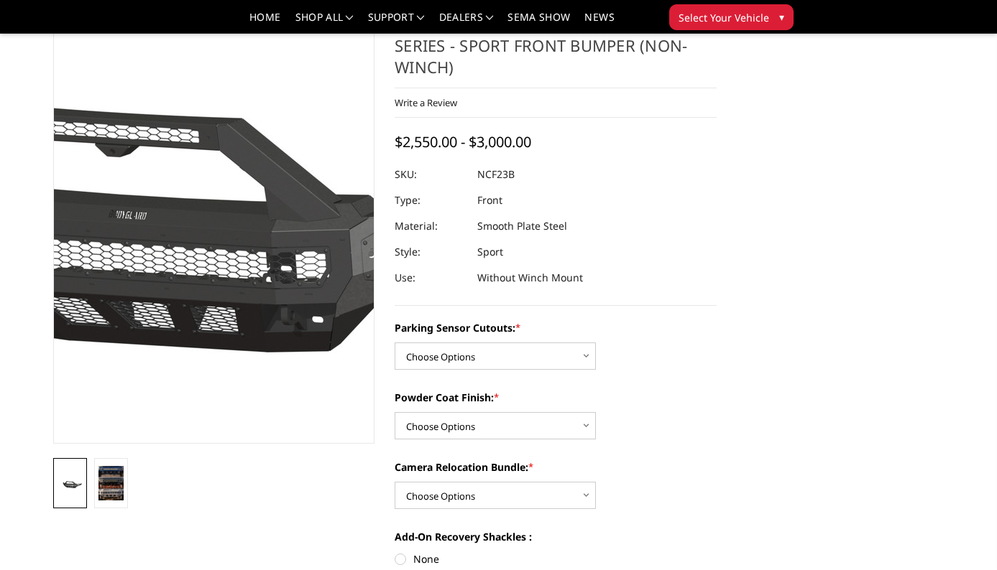
scroll to position [61, 0]
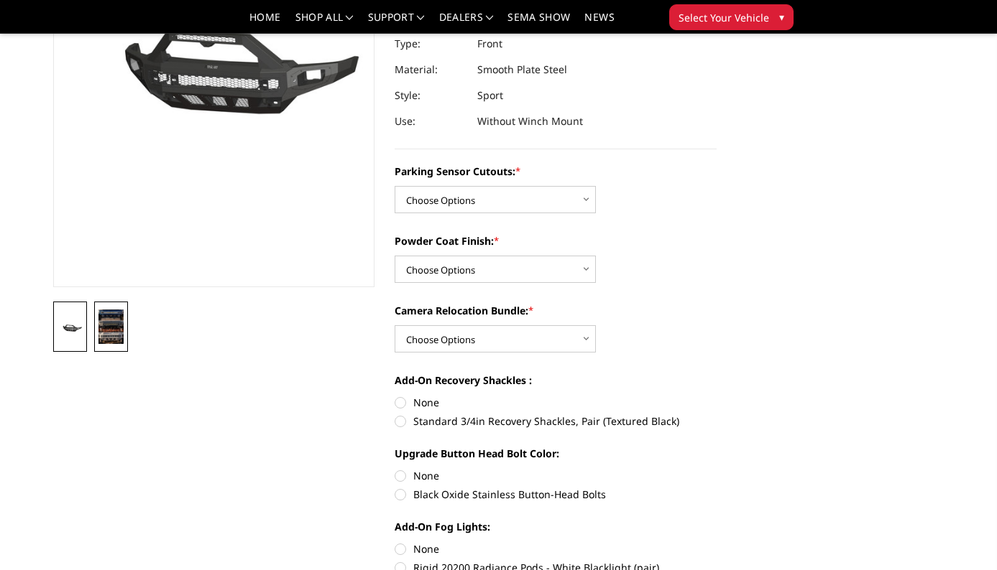
click at [107, 336] on img at bounding box center [110, 327] width 25 height 34
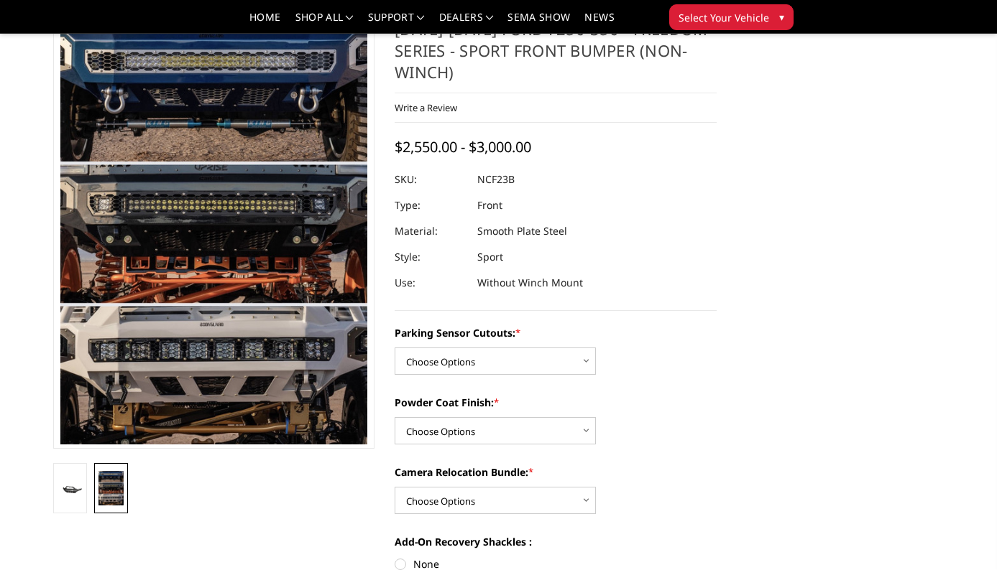
scroll to position [0, 0]
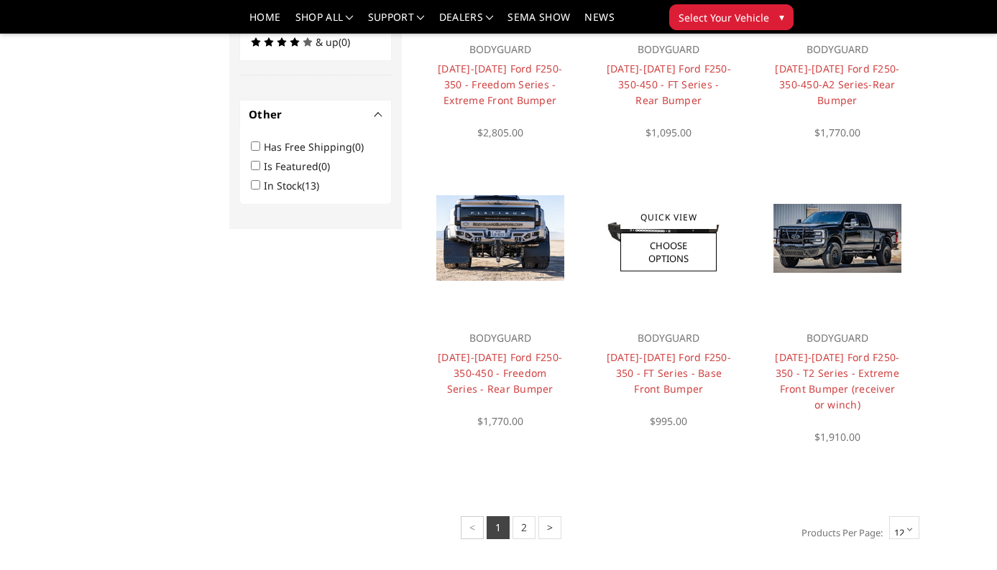
scroll to position [910, 0]
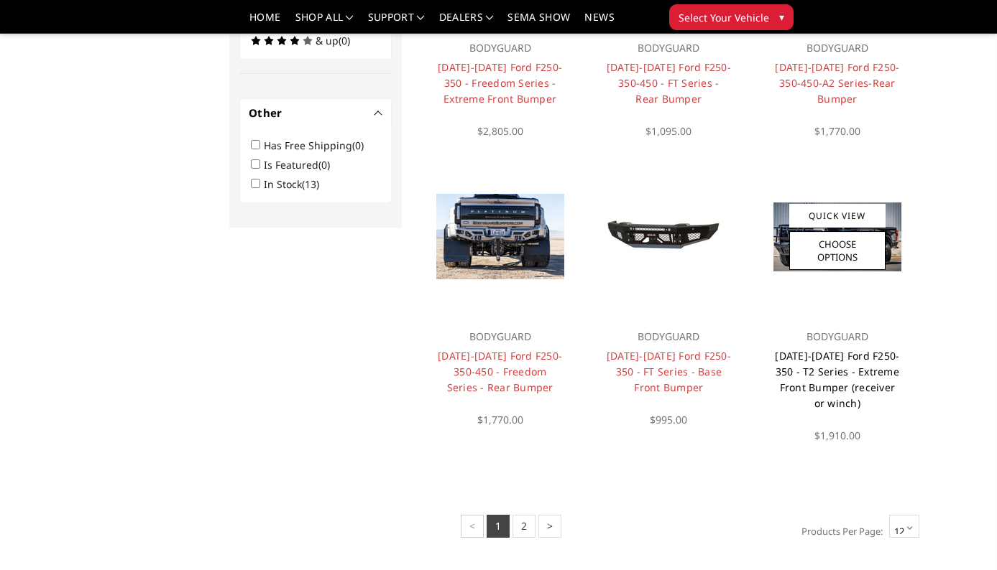
click at [841, 374] on link "[DATE]-[DATE] Ford F250-350 - T2 Series - Extreme Front Bumper (receiver or win…" at bounding box center [837, 379] width 124 height 61
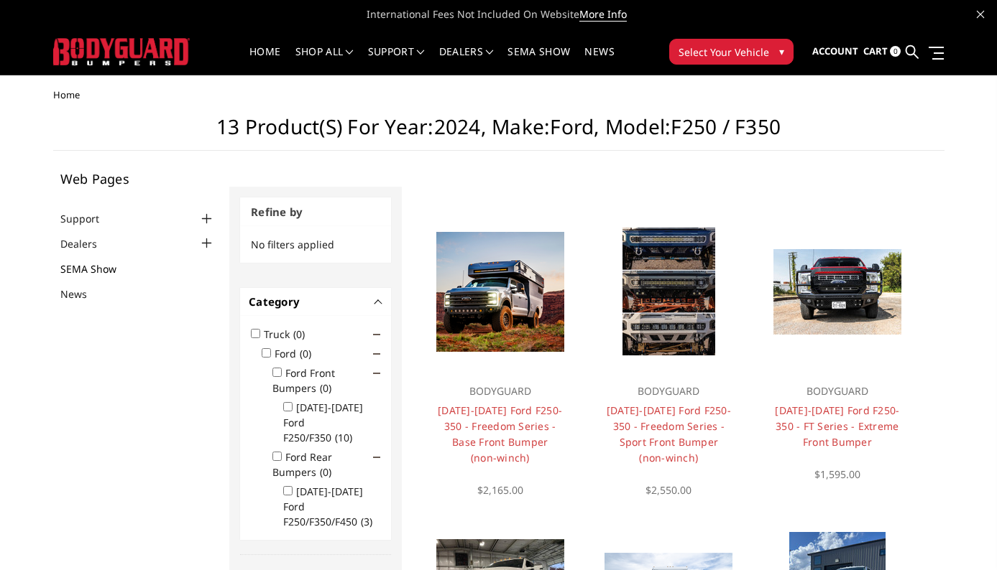
click at [103, 268] on link "SEMA Show" at bounding box center [97, 269] width 74 height 15
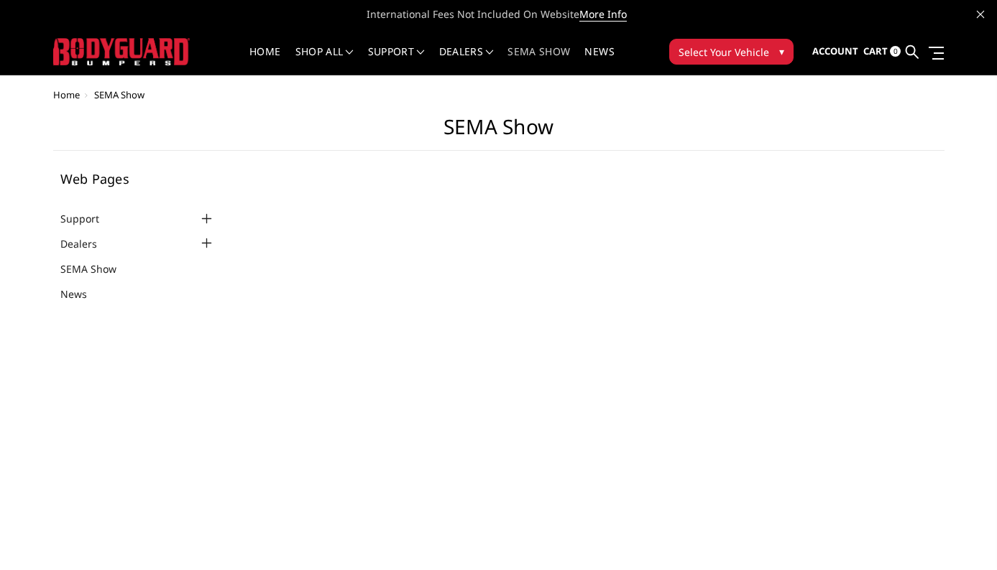
select select "US"
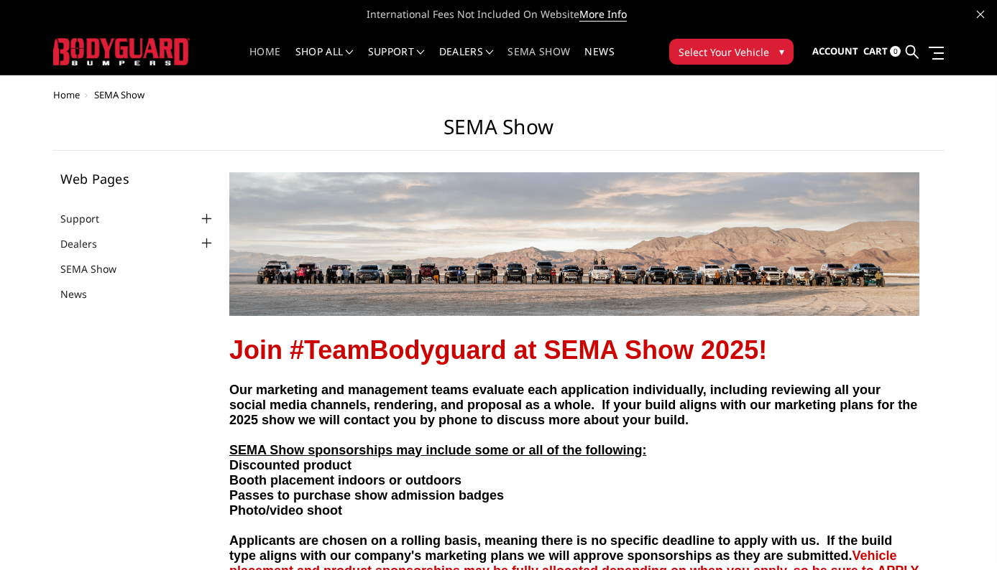
click at [262, 55] on link "Home" at bounding box center [264, 61] width 31 height 28
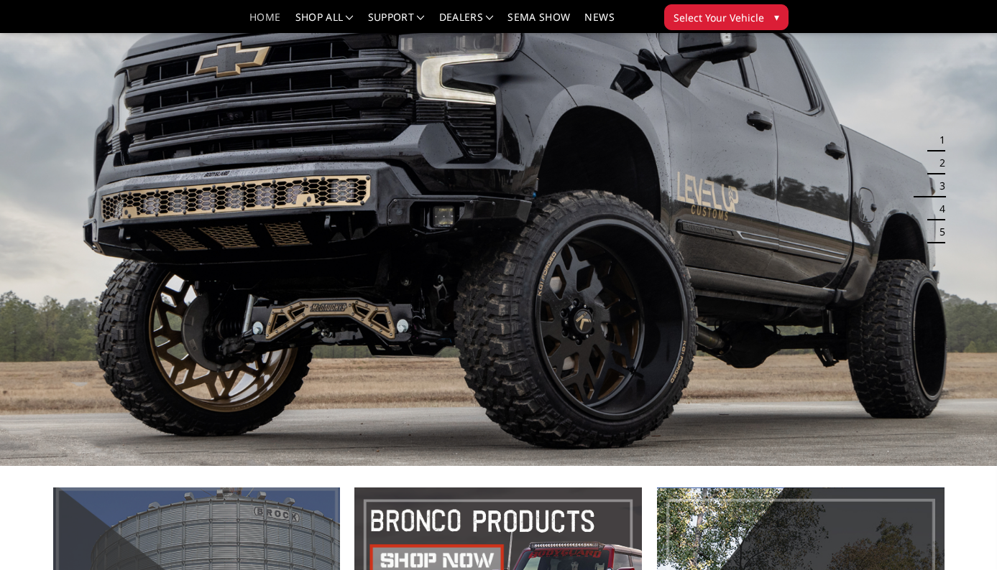
scroll to position [15, 0]
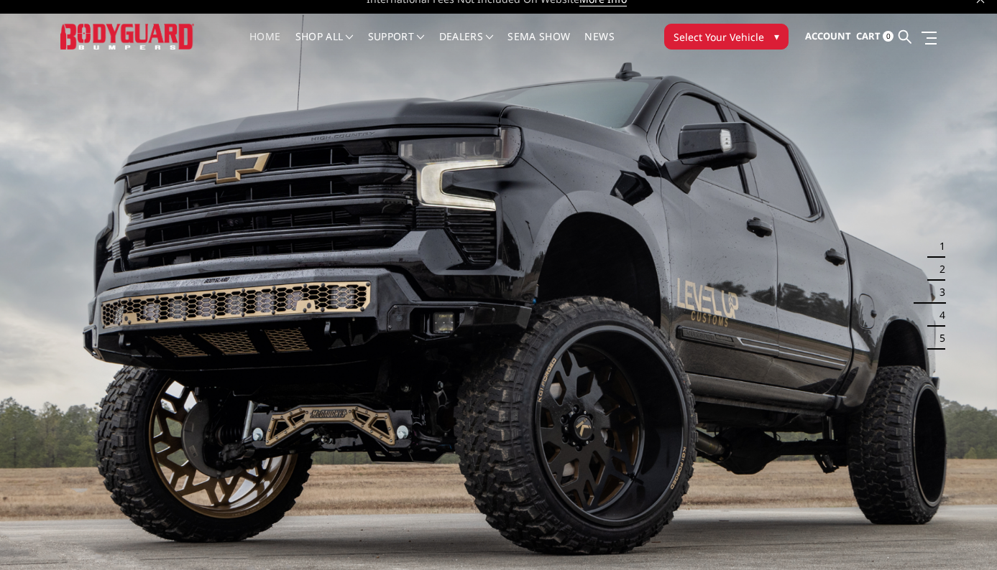
click at [934, 241] on button "1" at bounding box center [937, 246] width 14 height 23
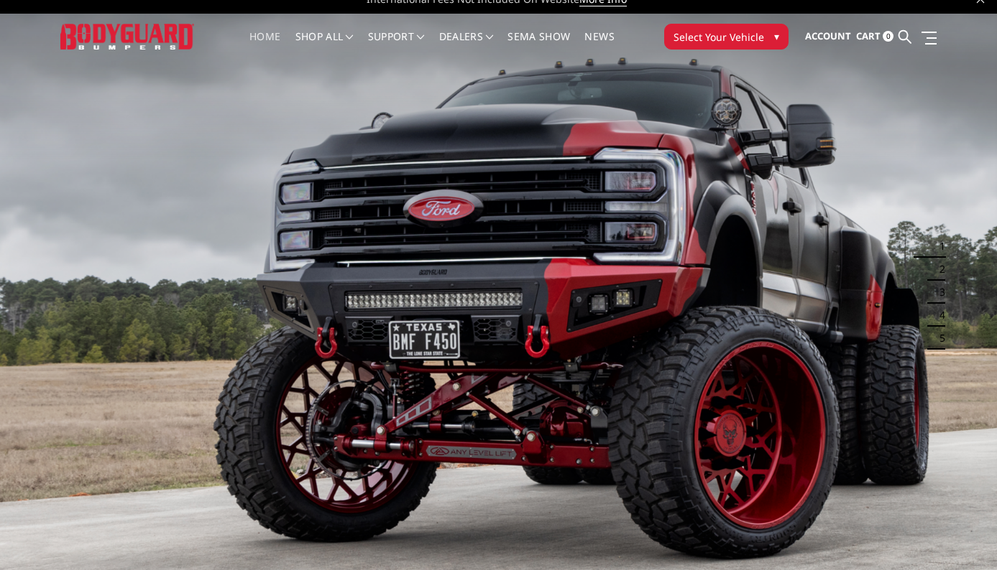
click at [938, 287] on button "3" at bounding box center [937, 292] width 14 height 23
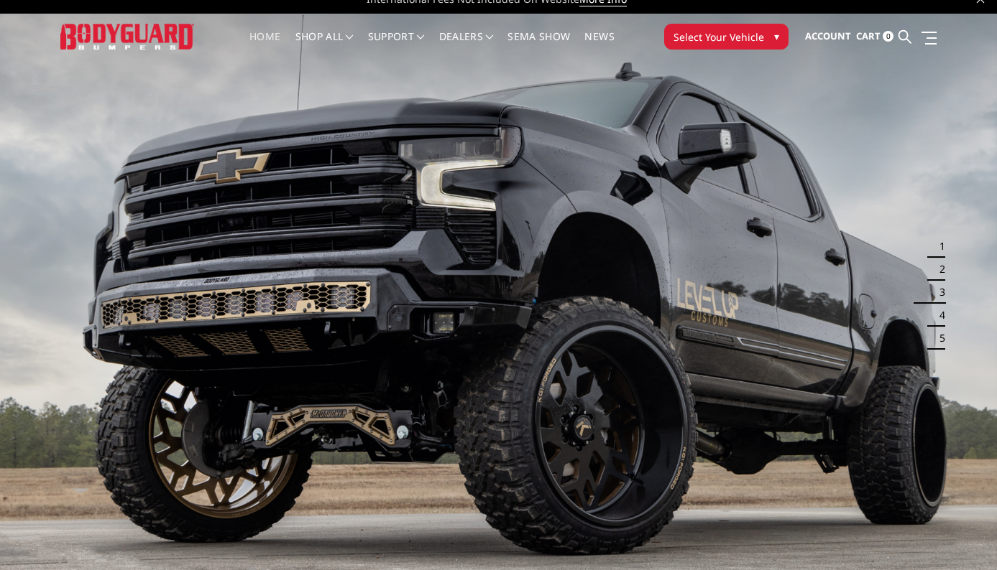
click at [931, 315] on button "4" at bounding box center [937, 315] width 14 height 23
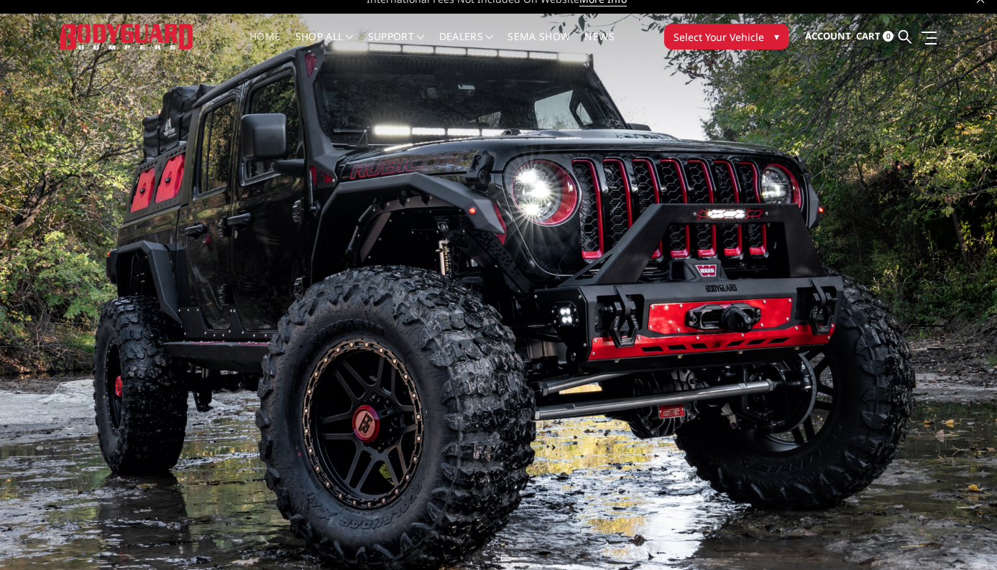
click at [929, 340] on li "5" at bounding box center [933, 338] width 23 height 23
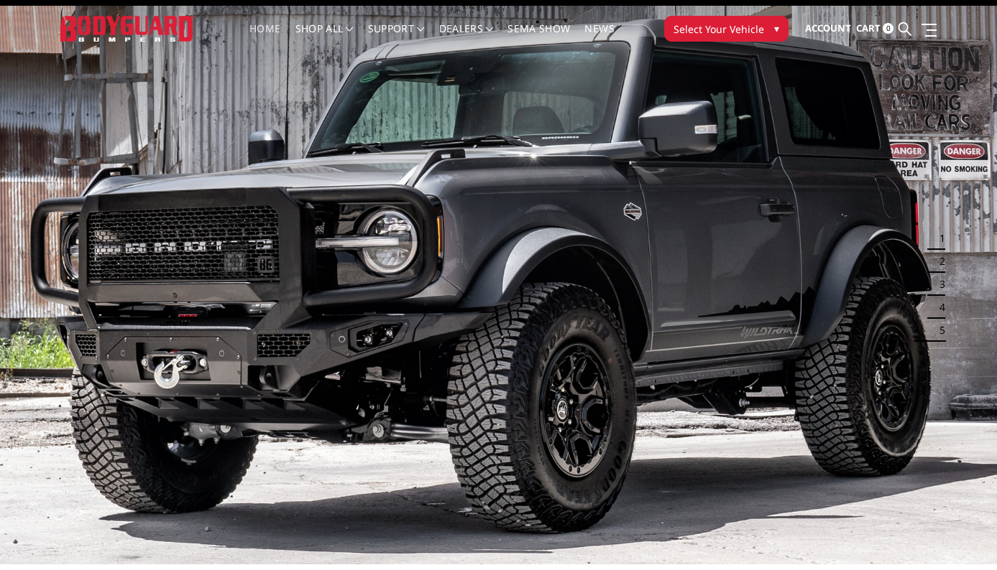
scroll to position [28, 0]
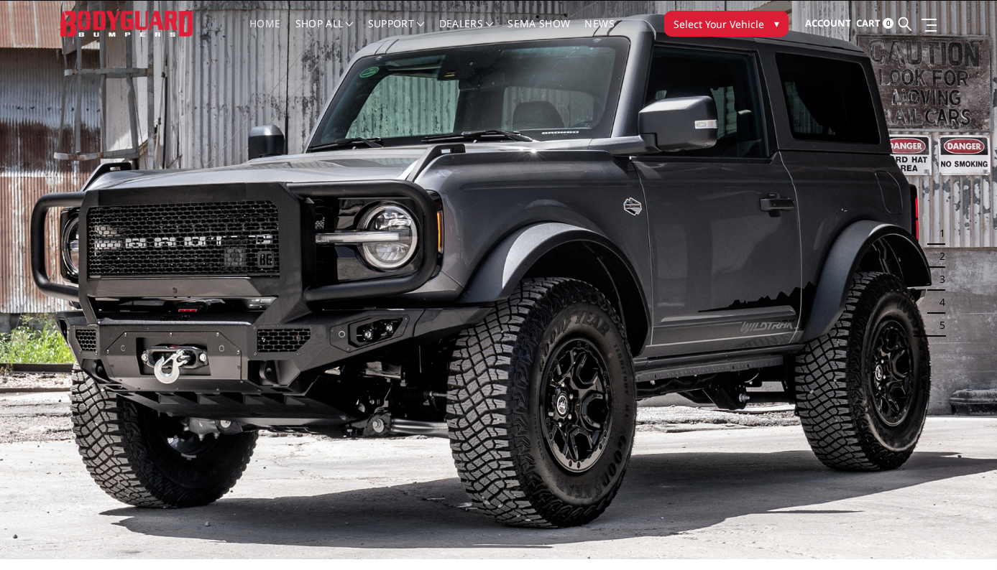
click at [946, 224] on ul "1 2 3 4 5" at bounding box center [933, 279] width 27 height 115
click at [941, 241] on button "1" at bounding box center [937, 233] width 14 height 23
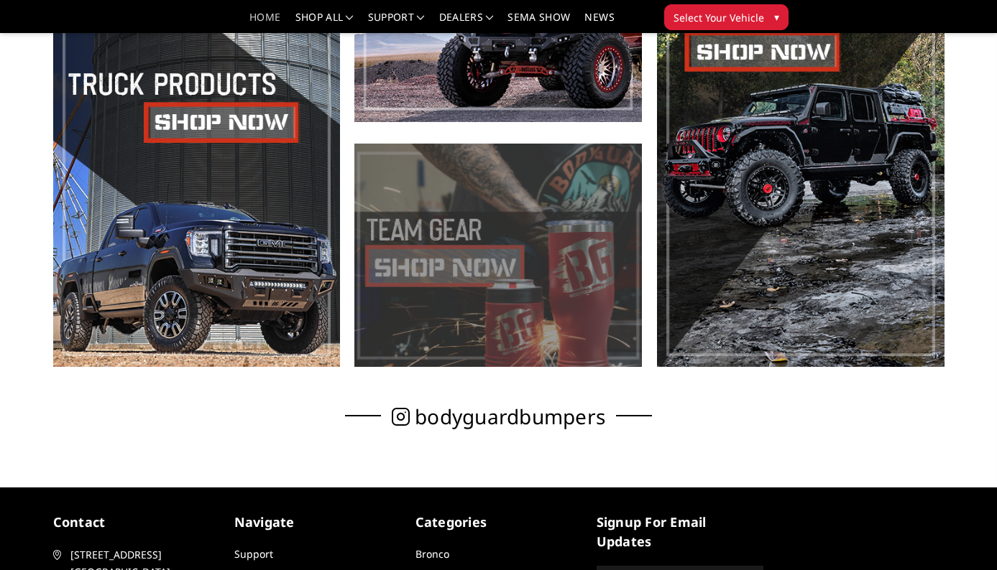
scroll to position [632, 0]
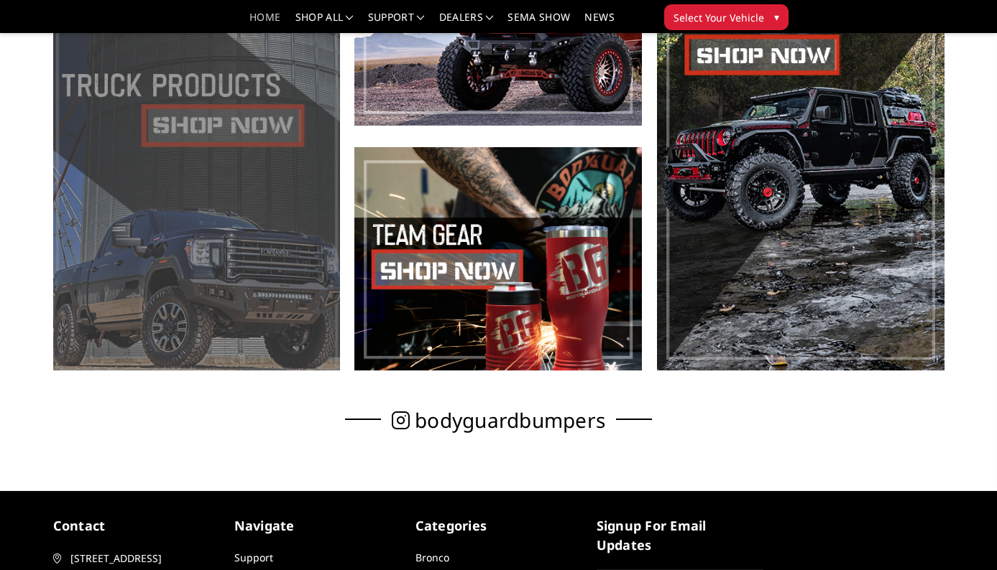
click at [255, 302] on span at bounding box center [196, 137] width 287 height 468
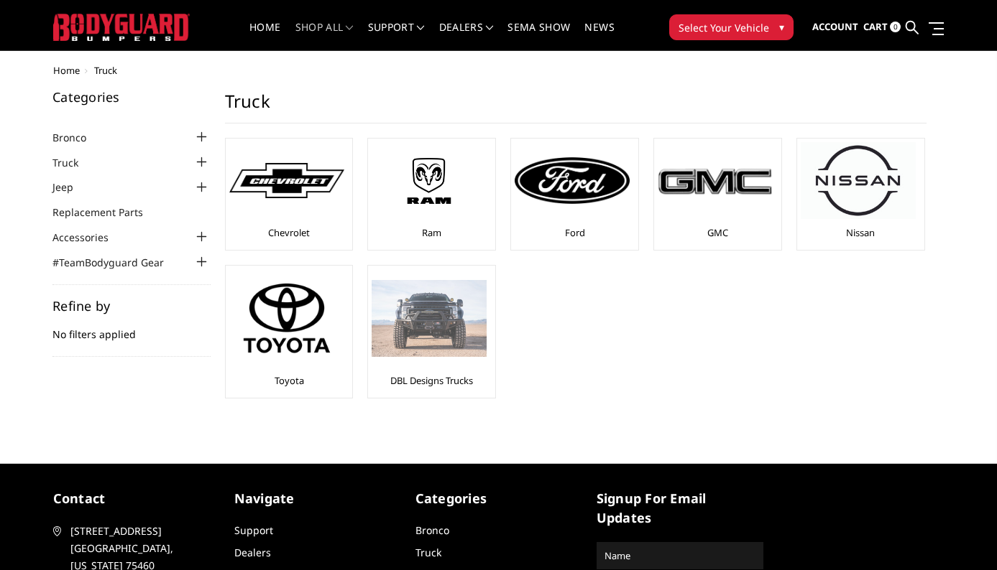
scroll to position [28, 0]
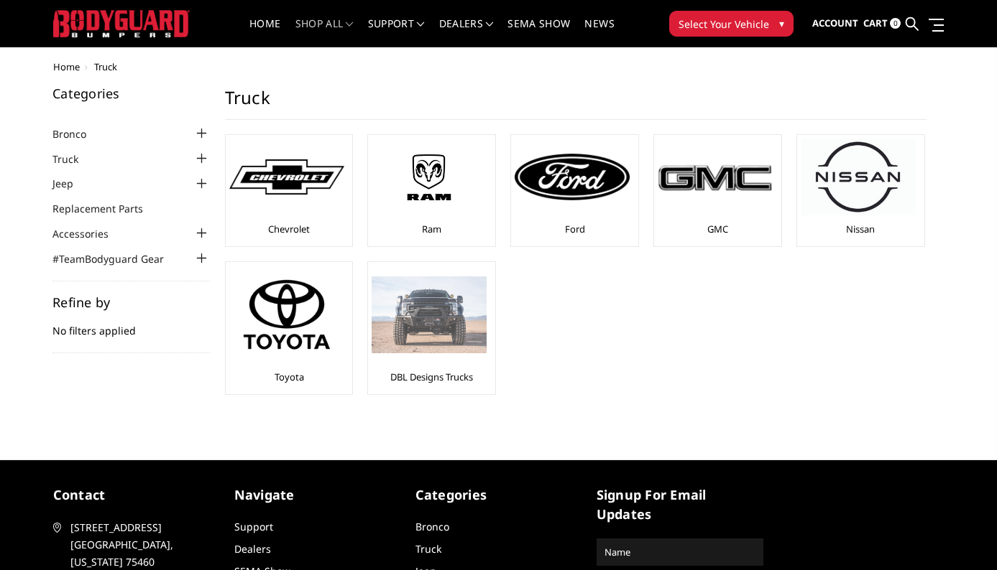
click at [420, 351] on img at bounding box center [428, 315] width 115 height 77
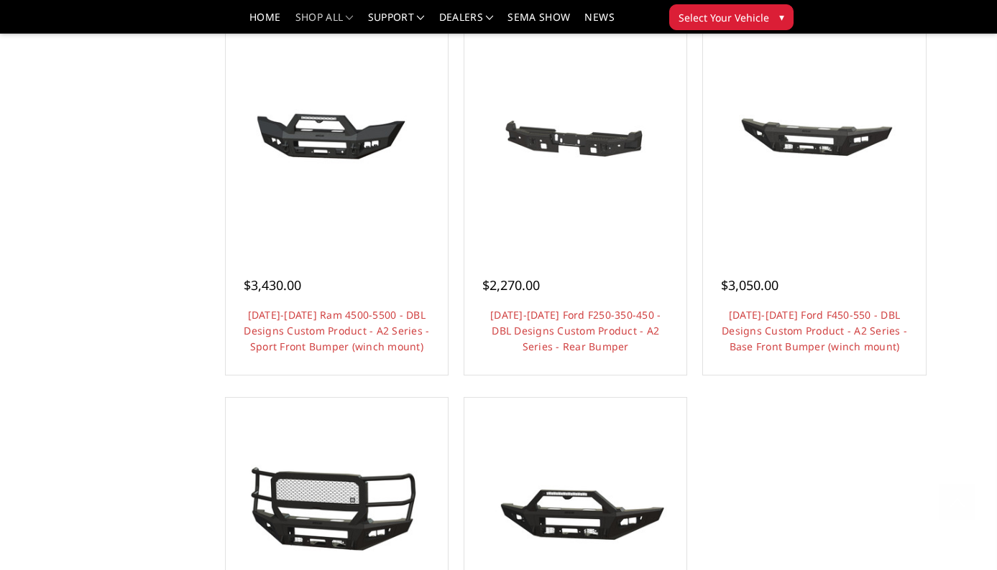
scroll to position [1043, 0]
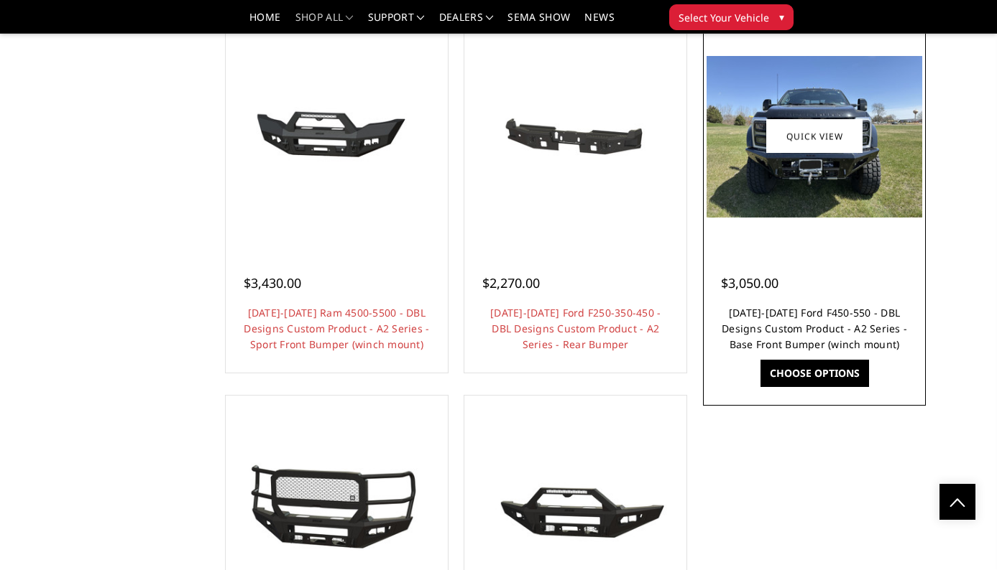
click at [788, 327] on link "2023-2025 Ford F450-550 - DBL Designs Custom Product - A2 Series - Base Front B…" at bounding box center [813, 328] width 185 height 45
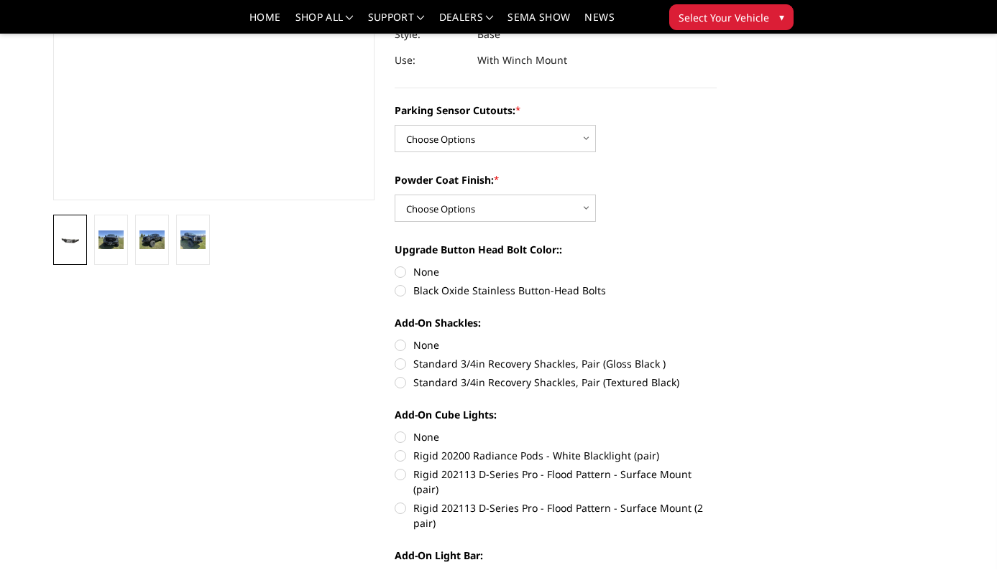
scroll to position [305, 0]
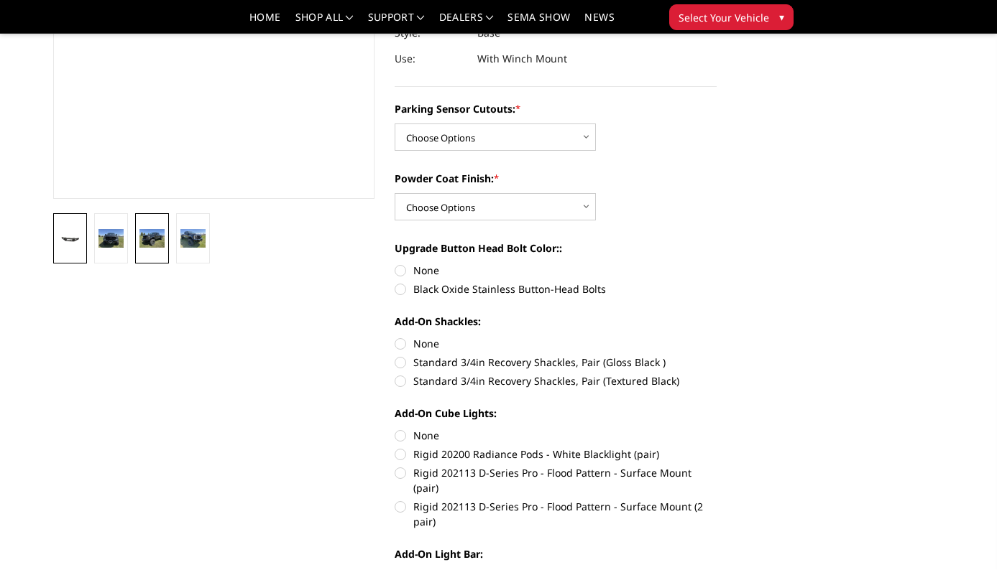
click at [157, 240] on img at bounding box center [151, 238] width 25 height 19
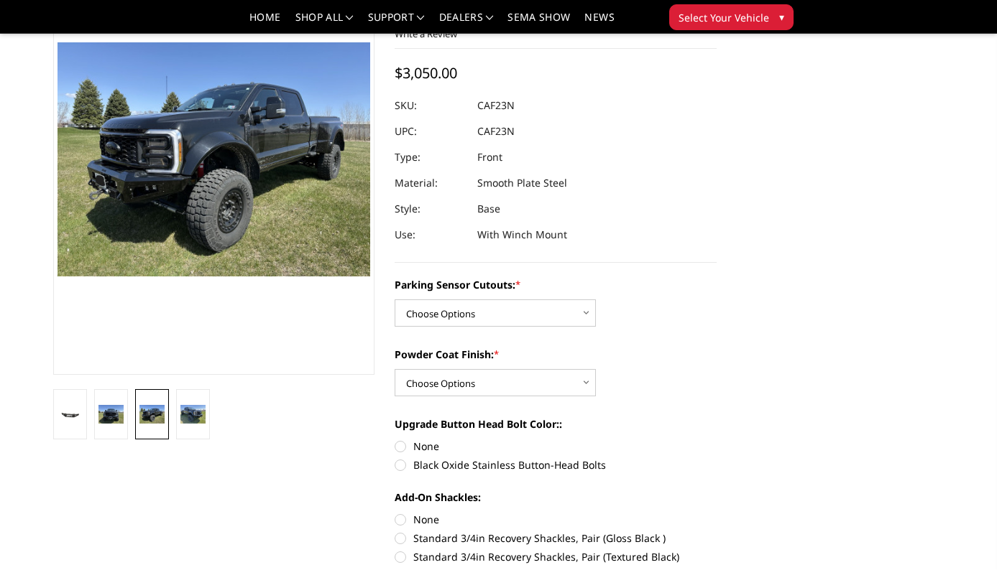
scroll to position [111, 0]
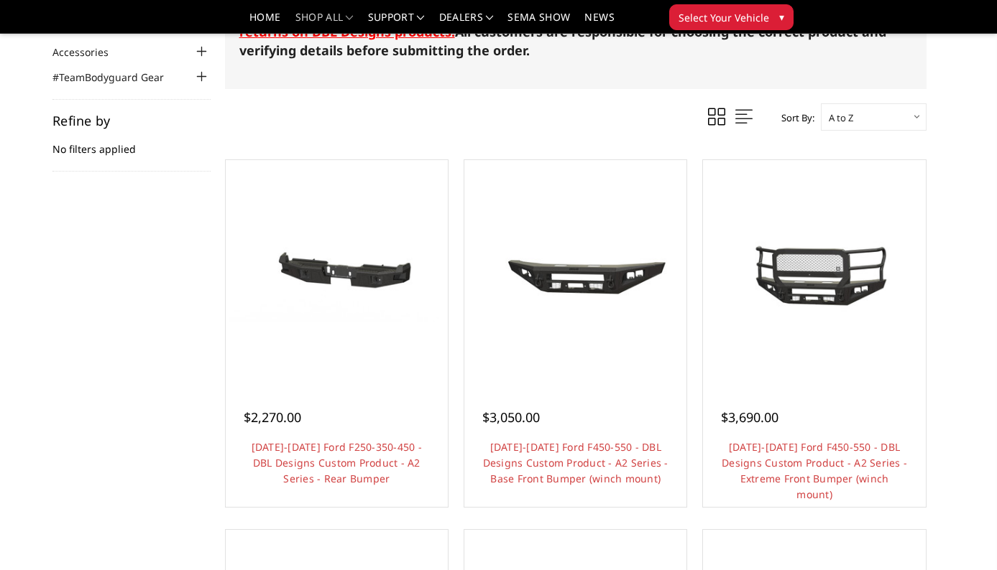
scroll to position [167, 0]
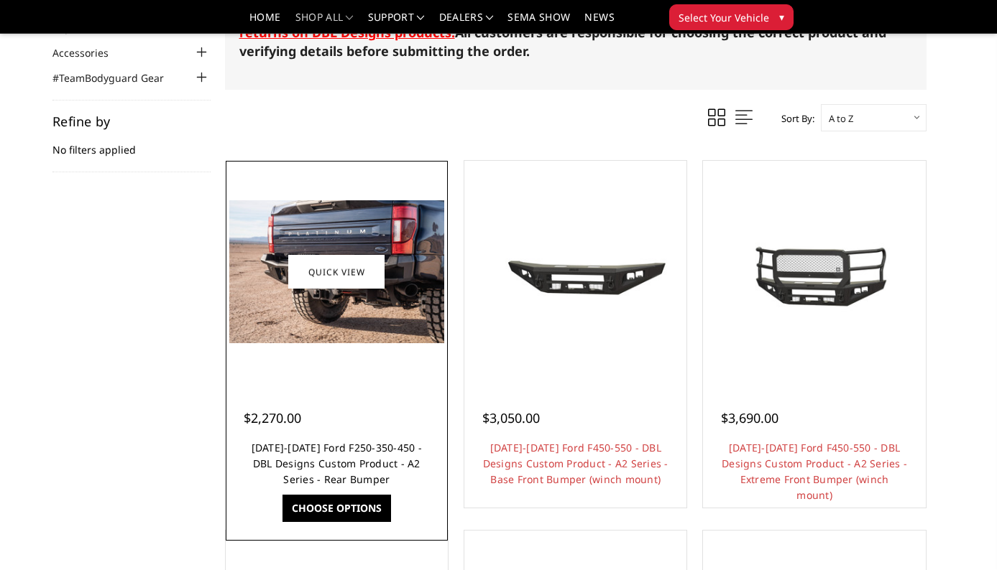
click at [310, 452] on link "[DATE]-[DATE] Ford F250-350-450 - DBL Designs Custom Product - A2 Series - Rear…" at bounding box center [336, 463] width 170 height 45
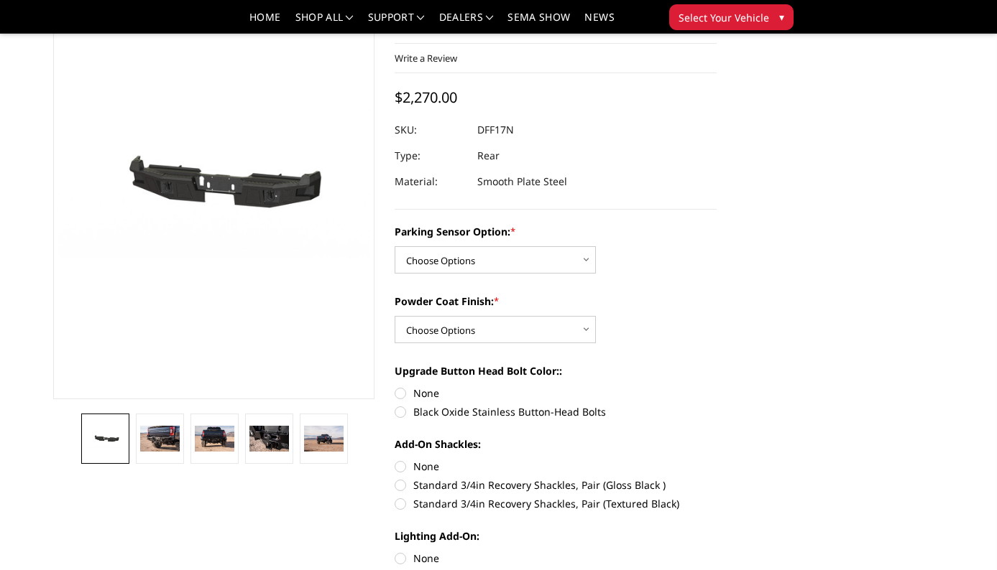
scroll to position [110, 0]
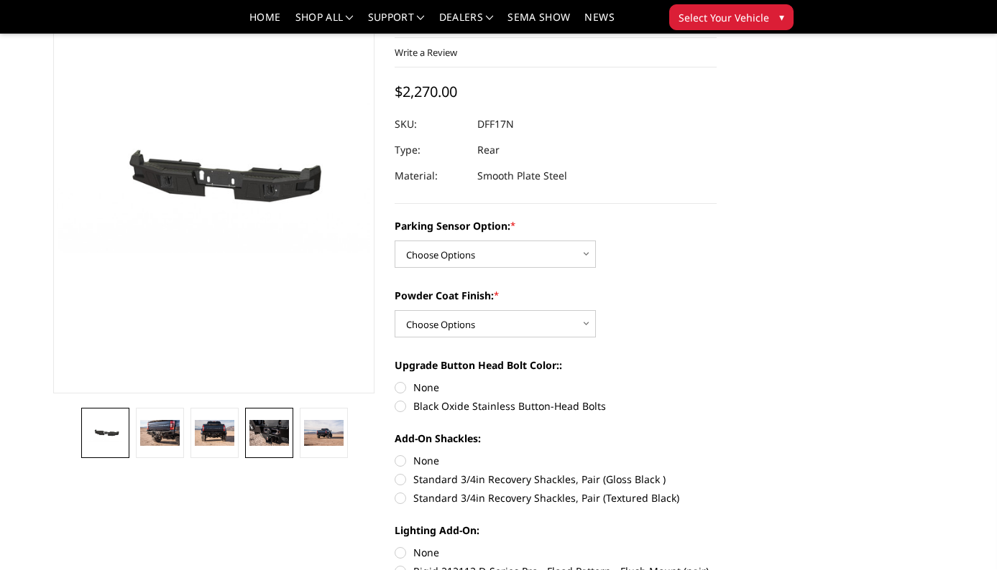
click at [264, 428] on img at bounding box center [268, 433] width 39 height 26
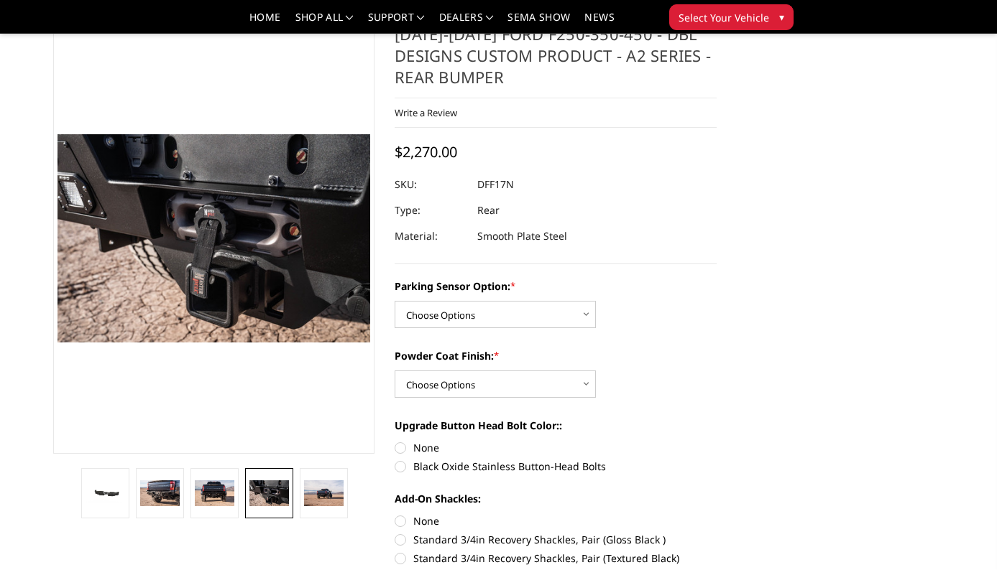
scroll to position [45, 0]
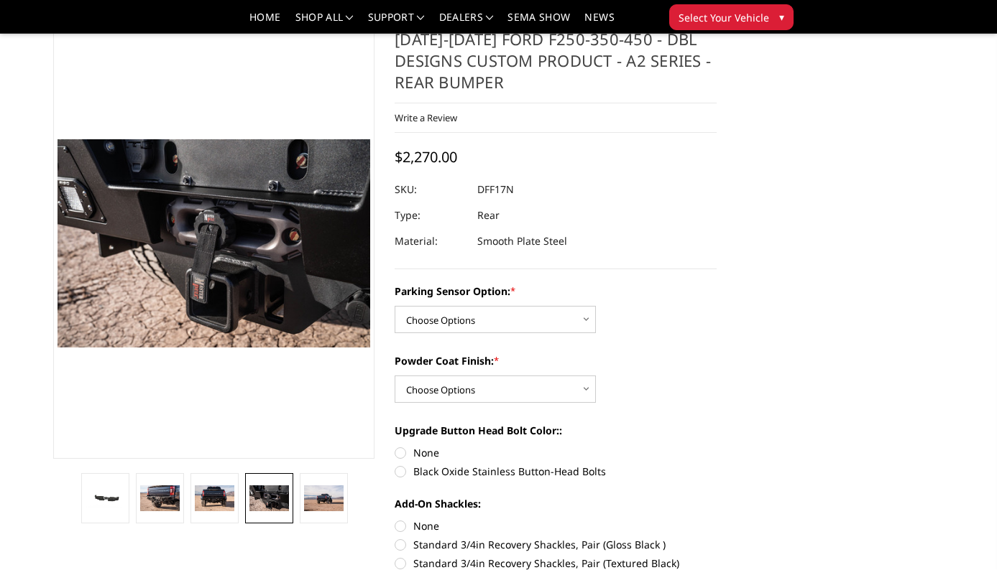
click at [314, 471] on section at bounding box center [214, 276] width 342 height 496
click at [314, 486] on img at bounding box center [323, 499] width 39 height 26
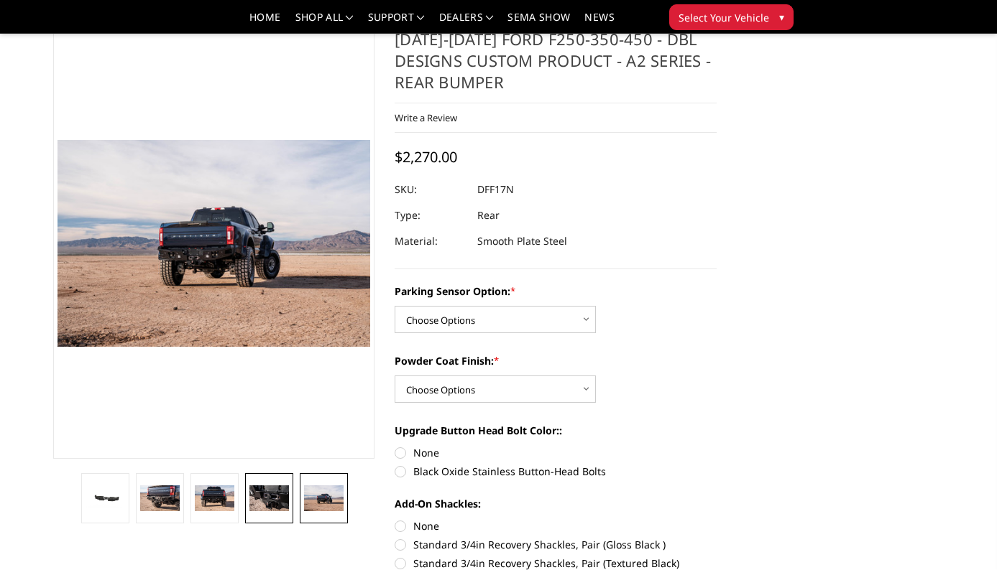
click at [249, 482] on link at bounding box center [268, 498] width 47 height 50
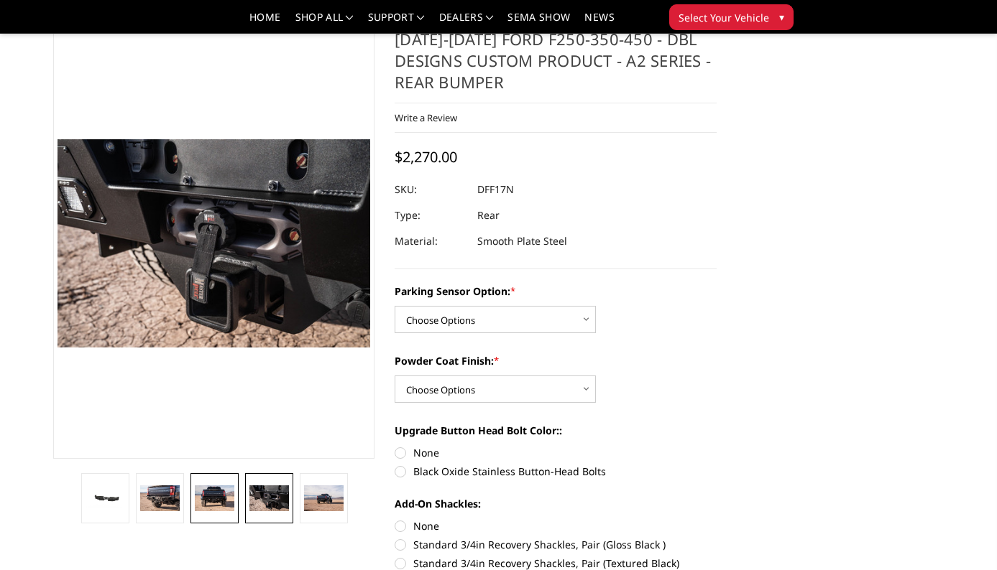
click at [200, 484] on link at bounding box center [213, 498] width 47 height 50
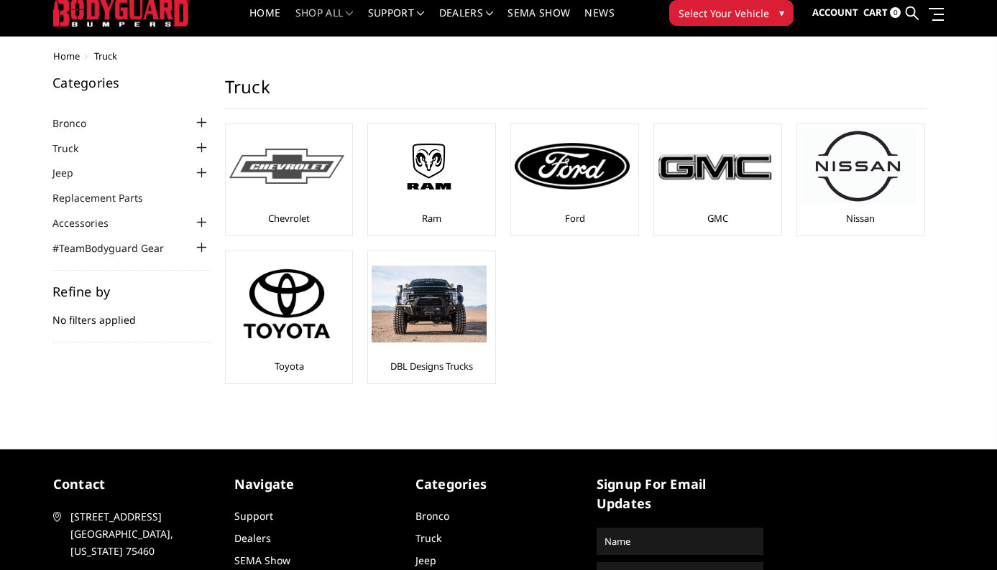
scroll to position [38, 0]
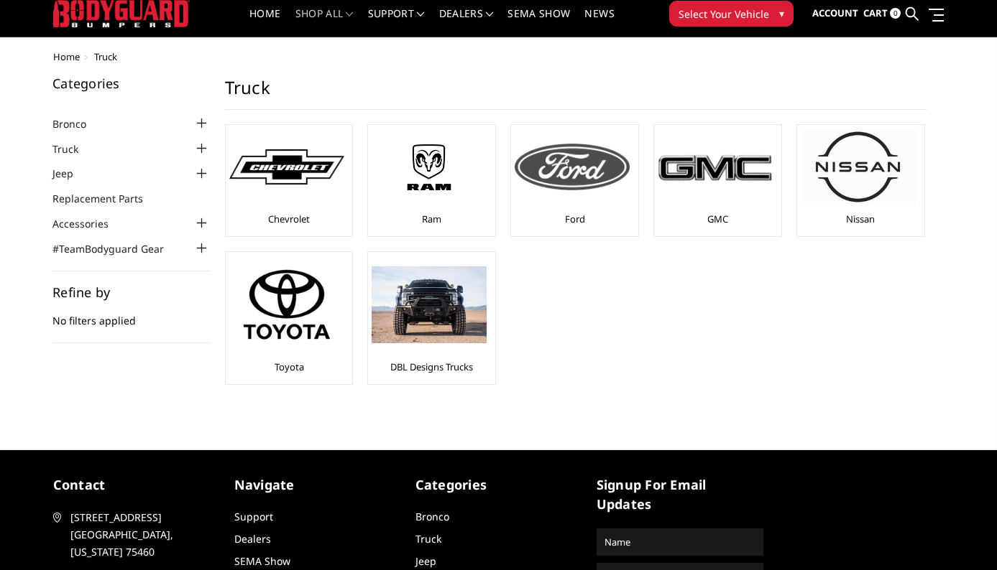
click at [551, 169] on img at bounding box center [571, 167] width 115 height 46
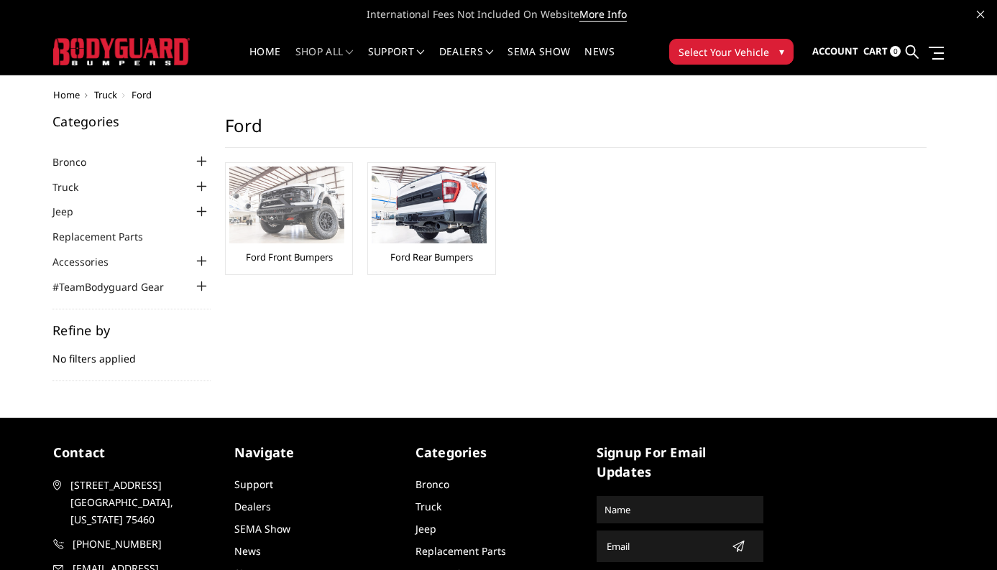
click at [284, 264] on div "Ford Front Bumpers" at bounding box center [289, 219] width 120 height 104
click at [285, 257] on link "Ford Front Bumpers" at bounding box center [289, 257] width 87 height 13
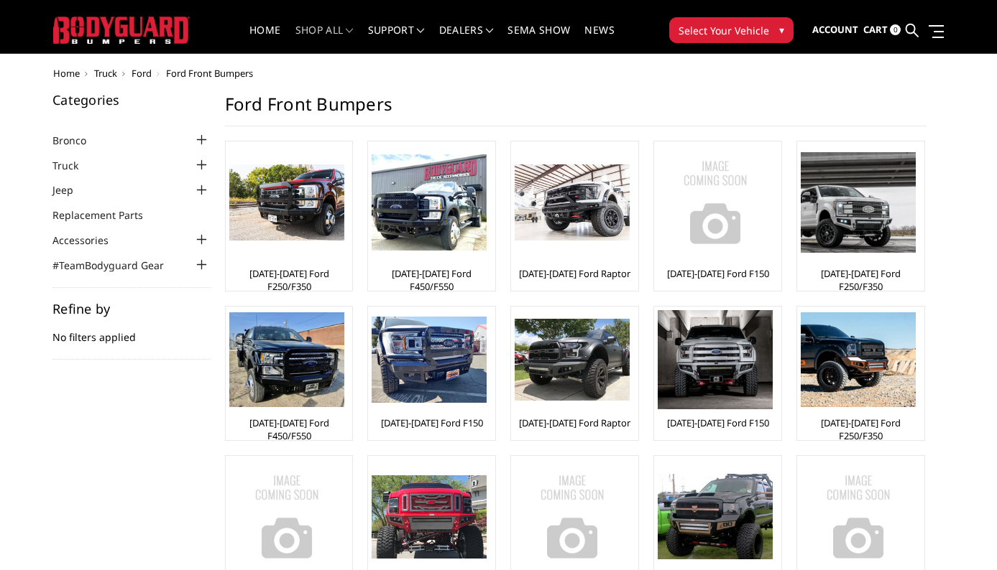
scroll to position [25, 0]
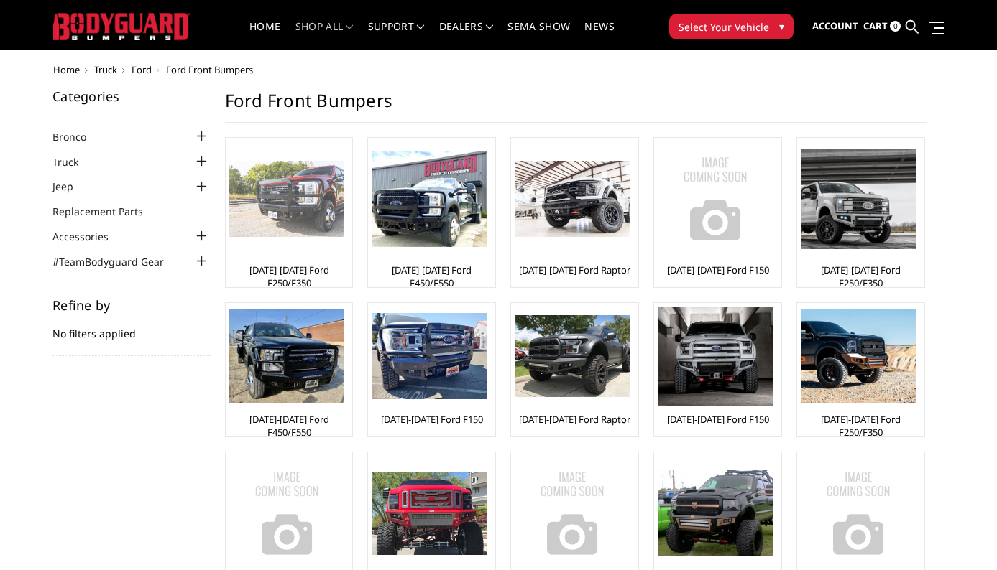
click at [310, 262] on div "[DATE]-[DATE] Ford F250/F350" at bounding box center [289, 213] width 120 height 142
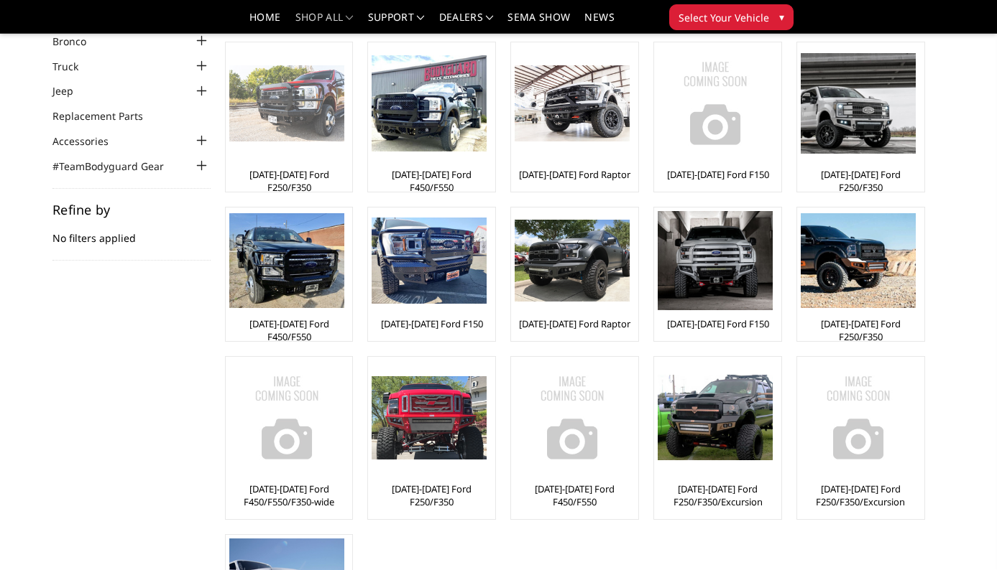
scroll to position [0, 0]
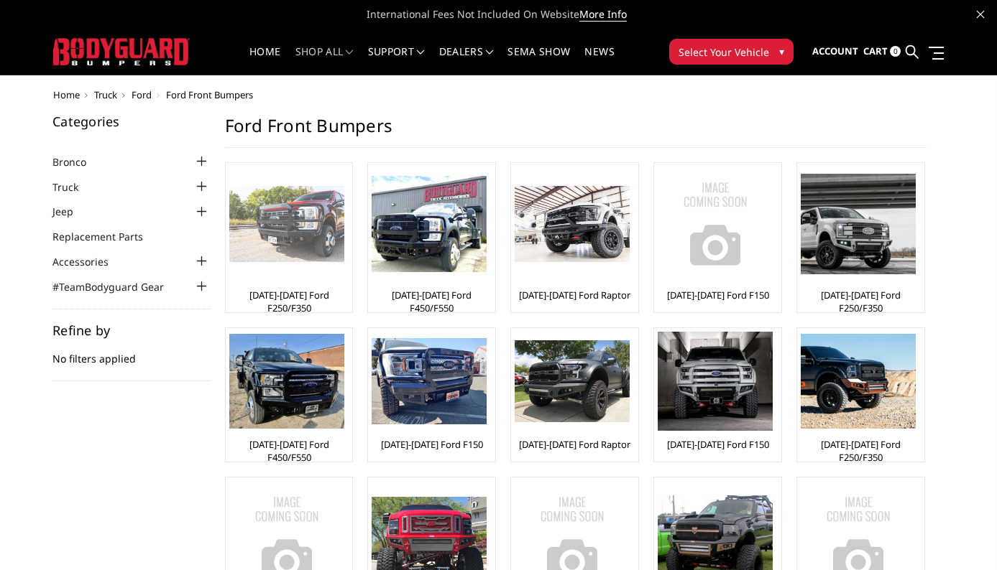
click at [313, 242] on img at bounding box center [286, 224] width 115 height 77
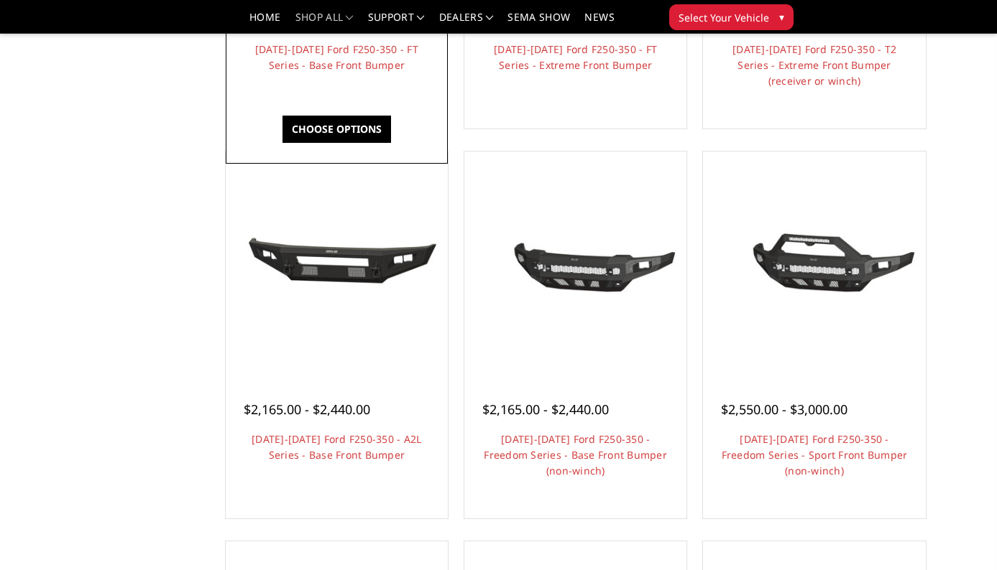
scroll to position [416, 0]
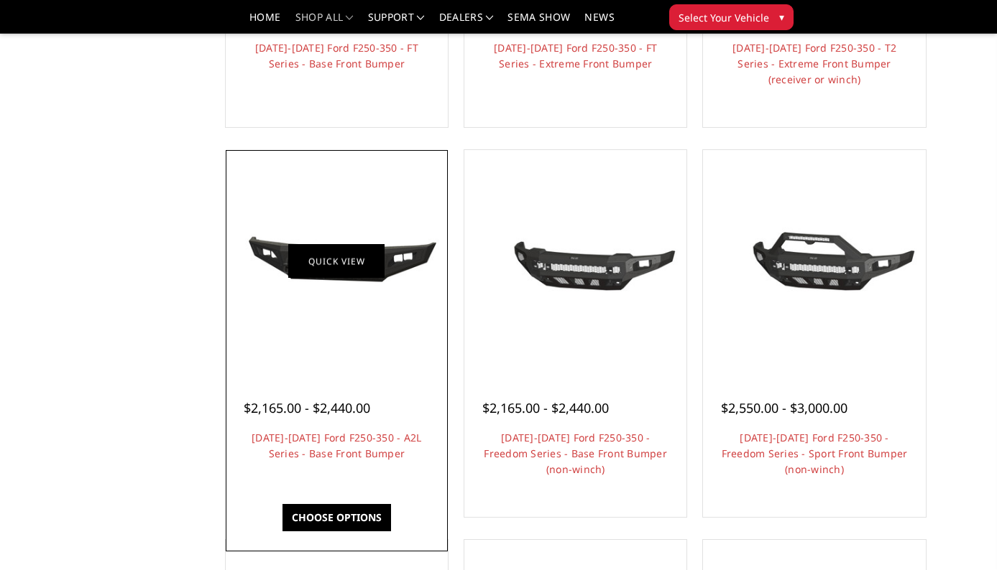
click at [331, 259] on link "Quick view" at bounding box center [336, 262] width 96 height 34
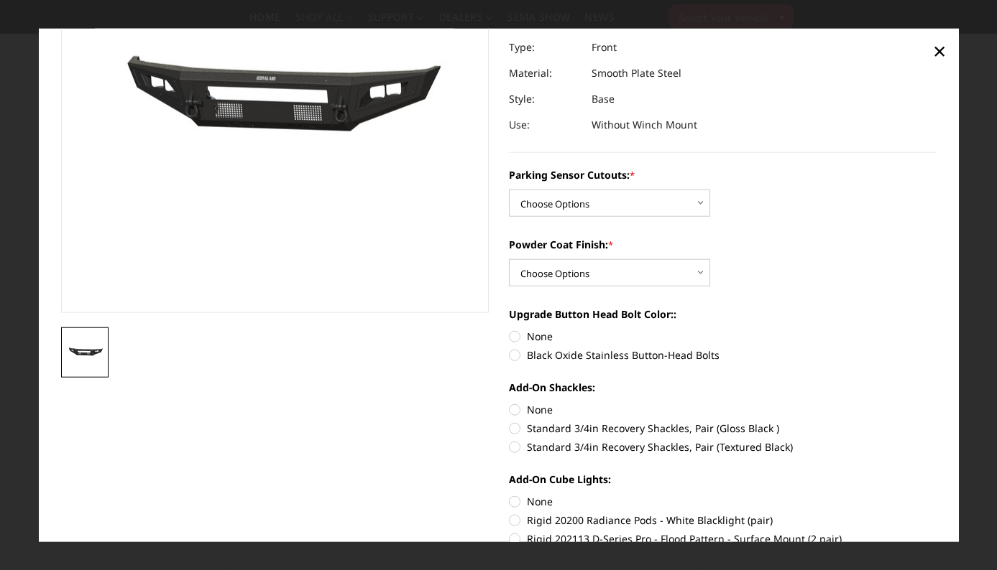
scroll to position [0, 0]
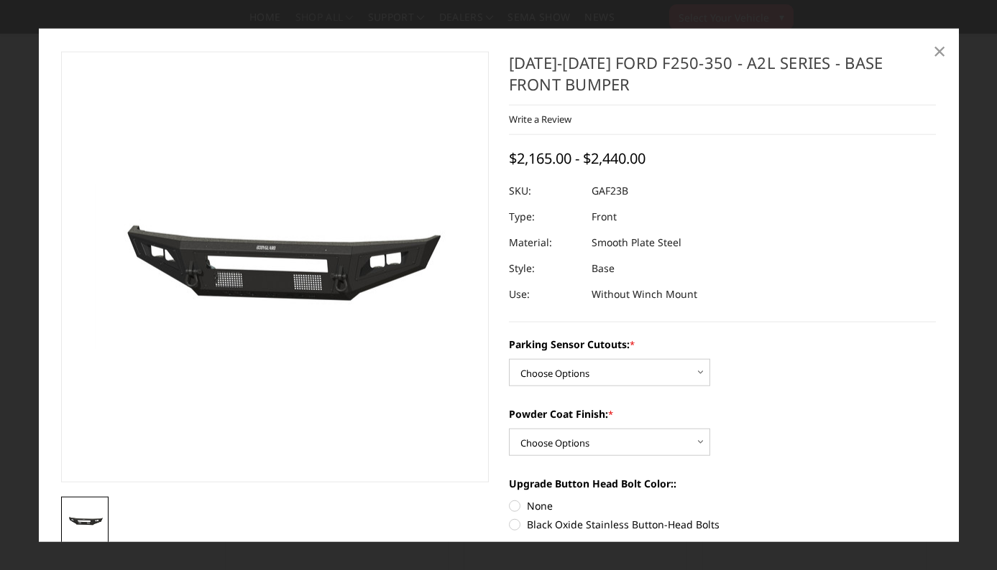
click at [933, 47] on span "×" at bounding box center [939, 49] width 13 height 31
